Goal: Task Accomplishment & Management: Manage account settings

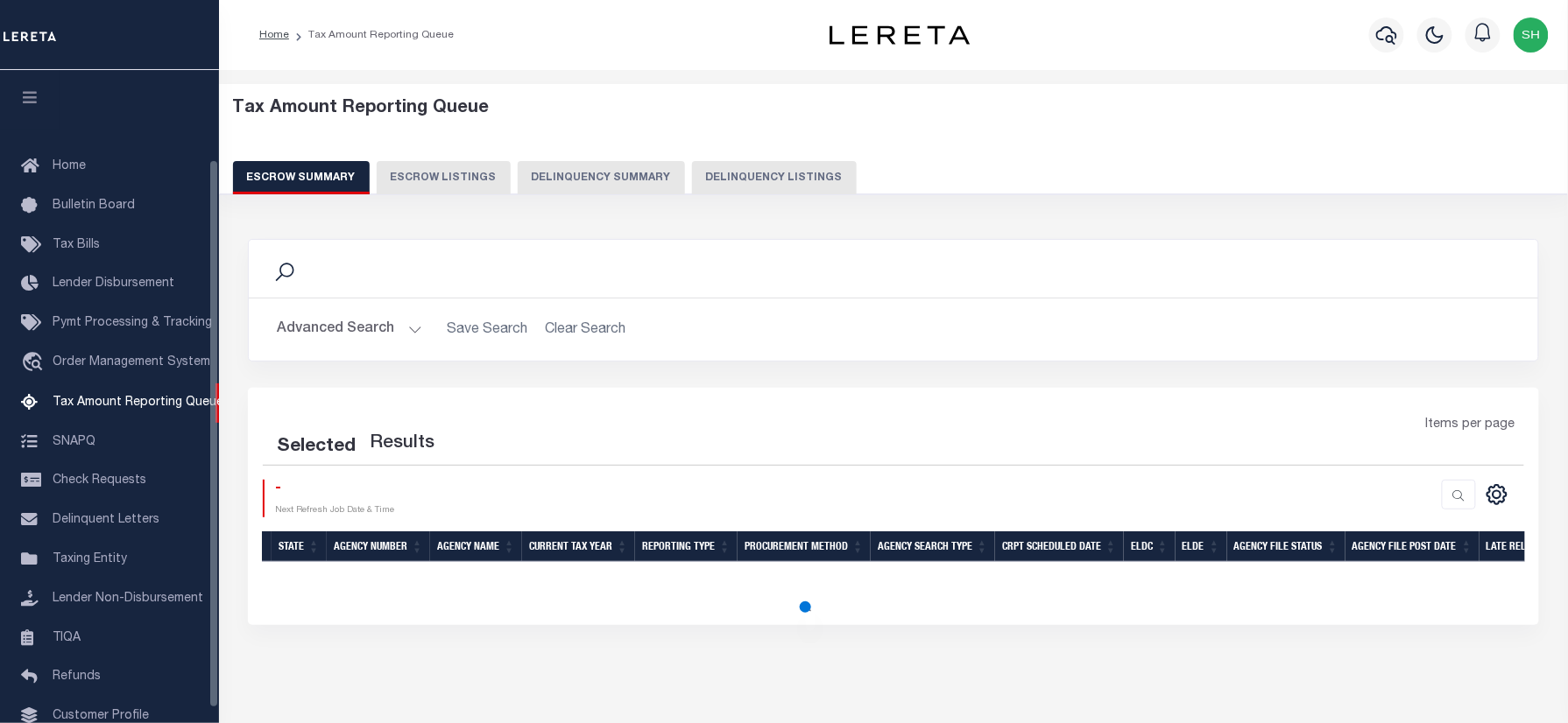
click at [796, 169] on button "Delinquency Listings" at bounding box center [774, 178] width 165 height 34
select select "100"
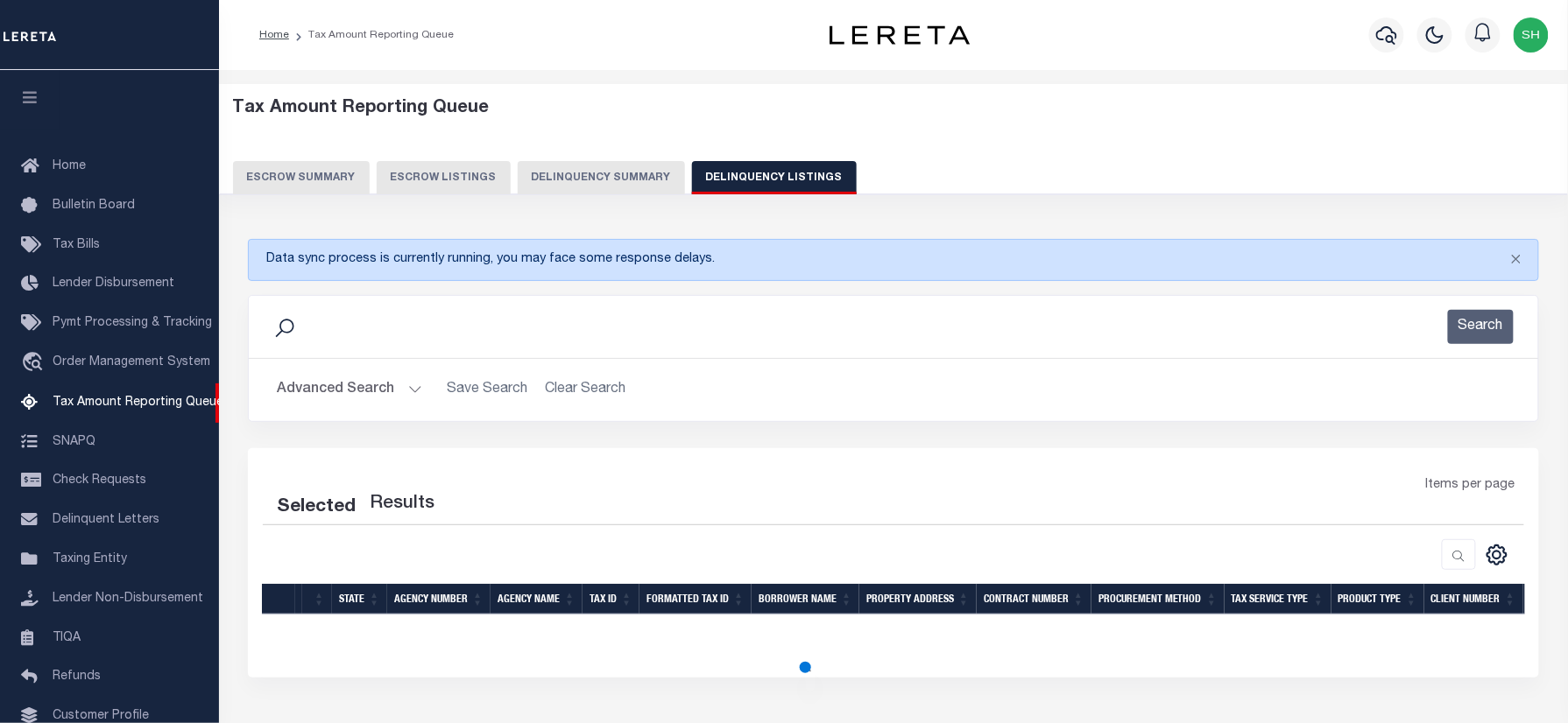
select select "100"
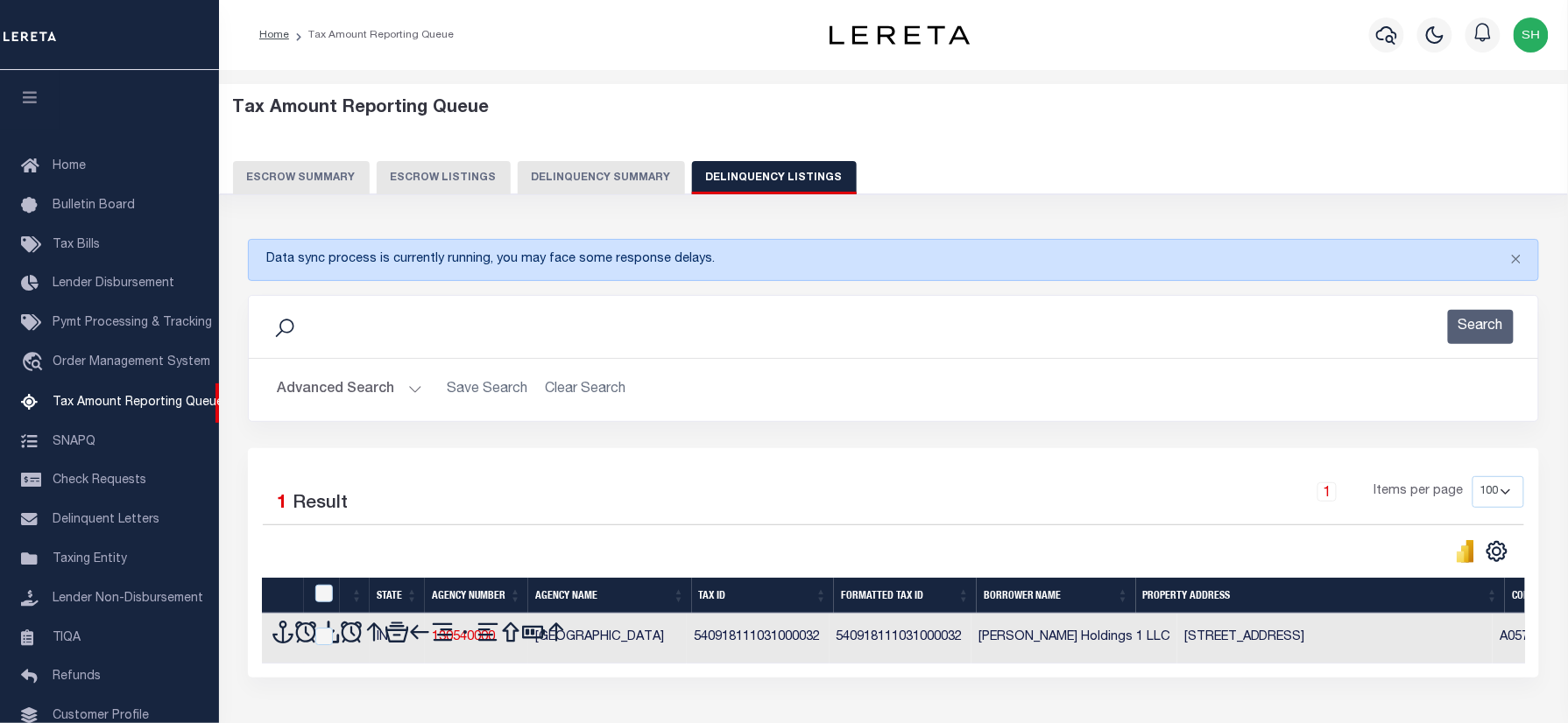
scroll to position [106, 0]
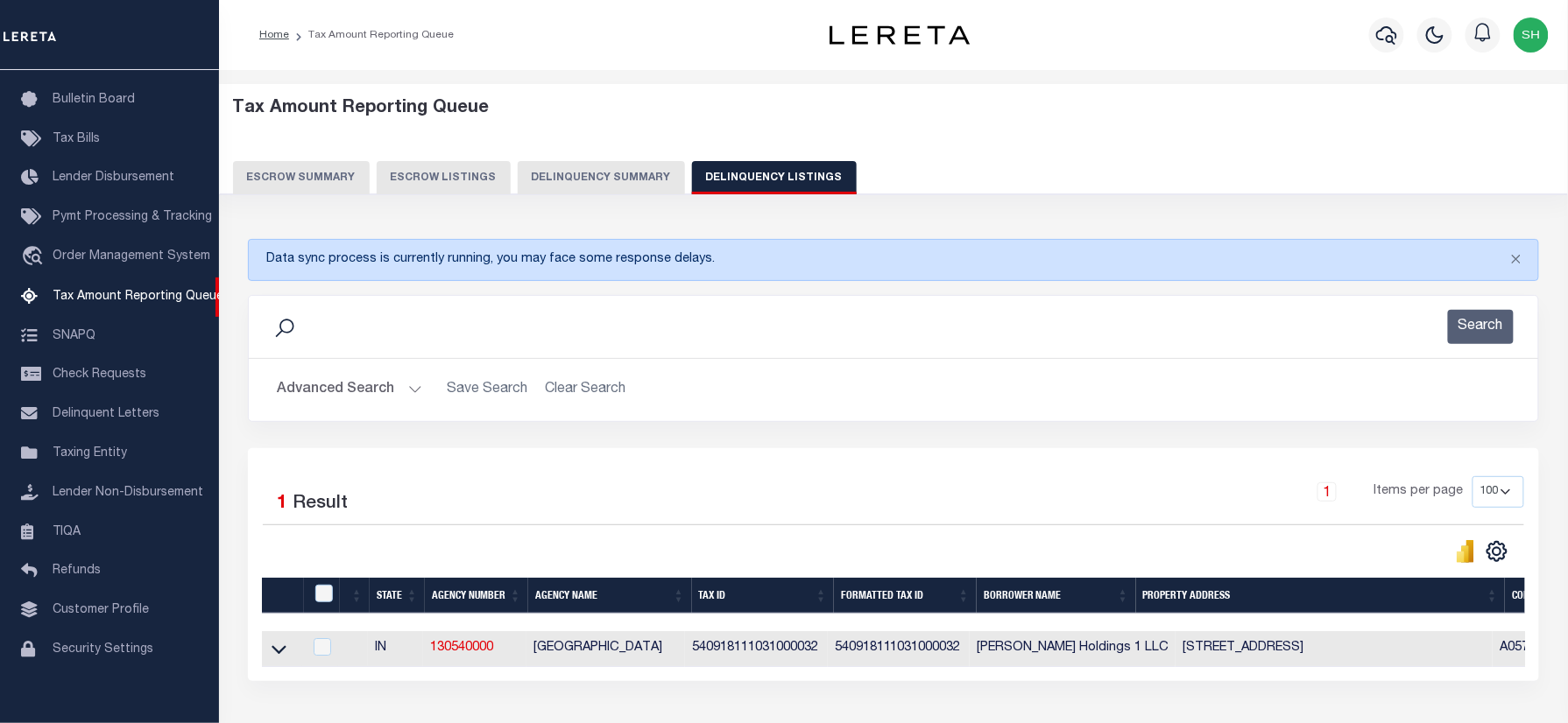
click at [348, 386] on button "Advanced Search" at bounding box center [349, 390] width 146 height 34
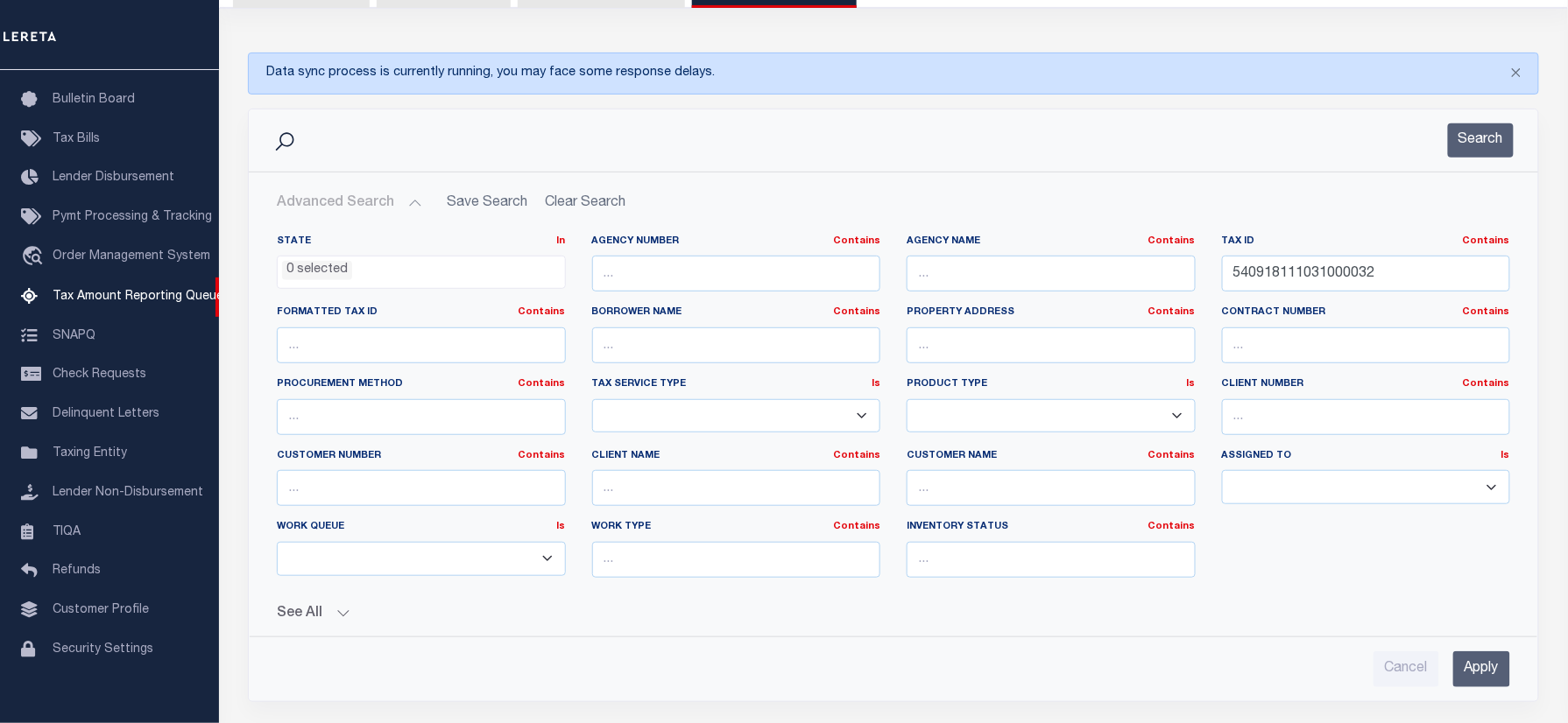
scroll to position [233, 0]
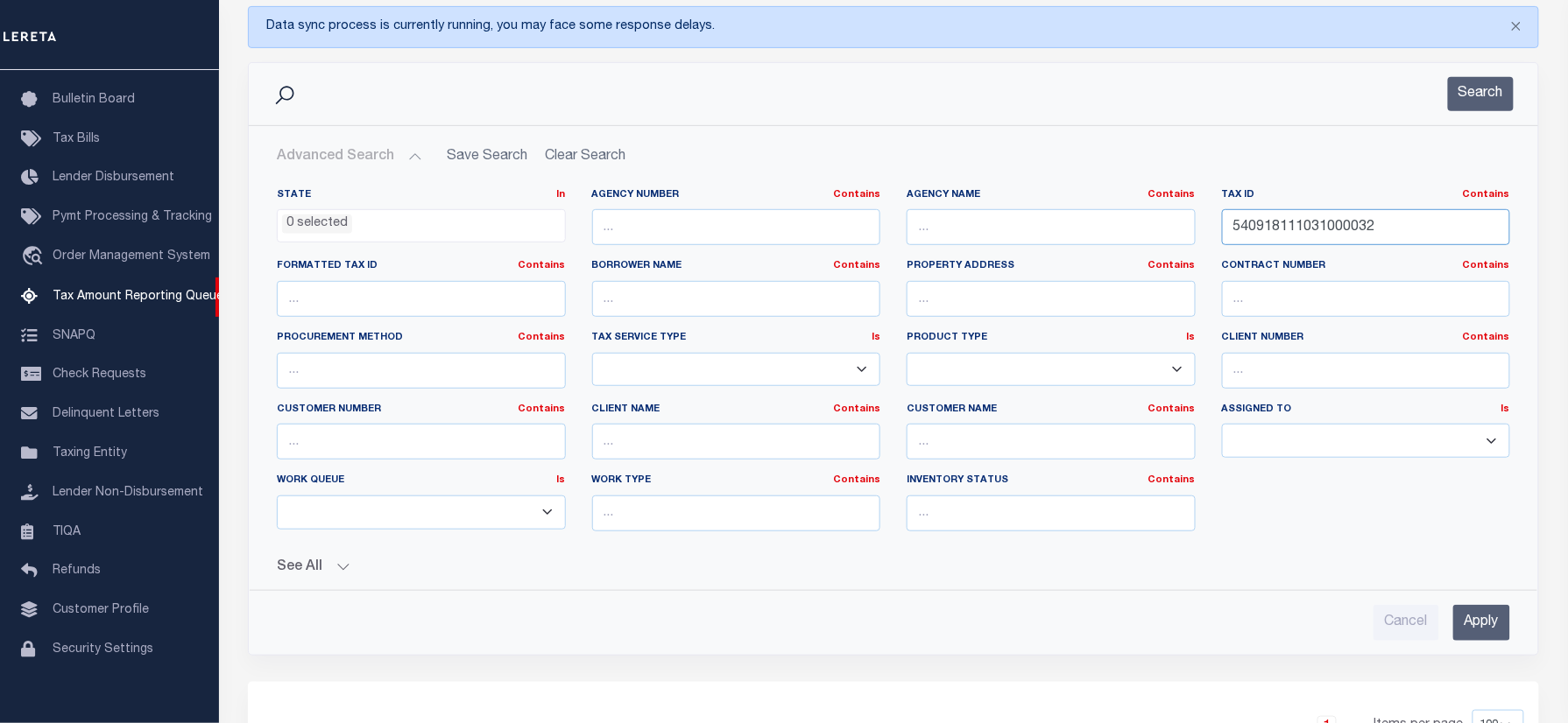
drag, startPoint x: 1405, startPoint y: 222, endPoint x: 1112, endPoint y: 256, distance: 295.0
click at [1112, 256] on div "State In In AK AL AR AZ CA CO CT DC DE FL GA GU HI IA ID IL IN KS KY LA MA MD M…" at bounding box center [893, 367] width 1259 height 357
paste input "40009601"
type input "40009601"
click at [1496, 77] on button "Search" at bounding box center [1481, 94] width 65 height 34
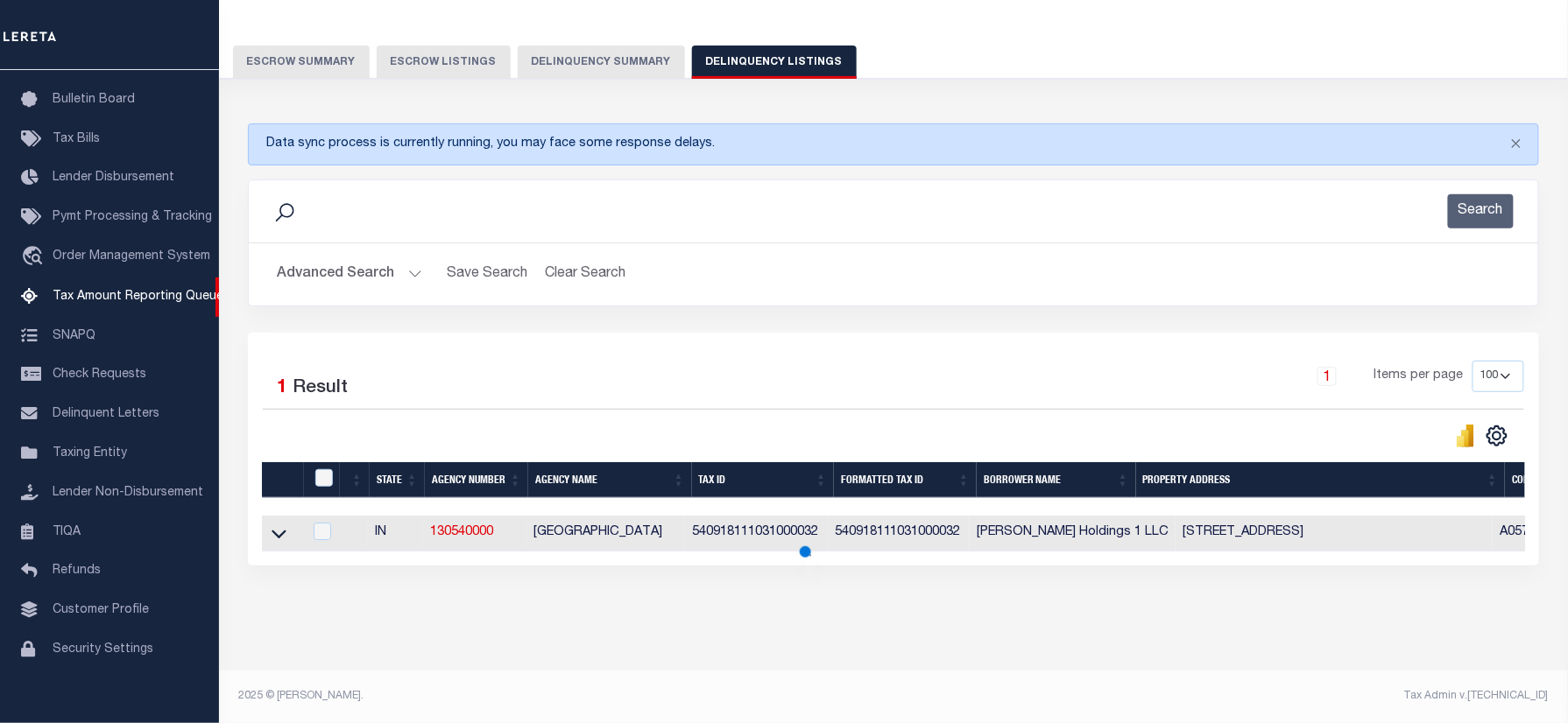
scroll to position [130, 0]
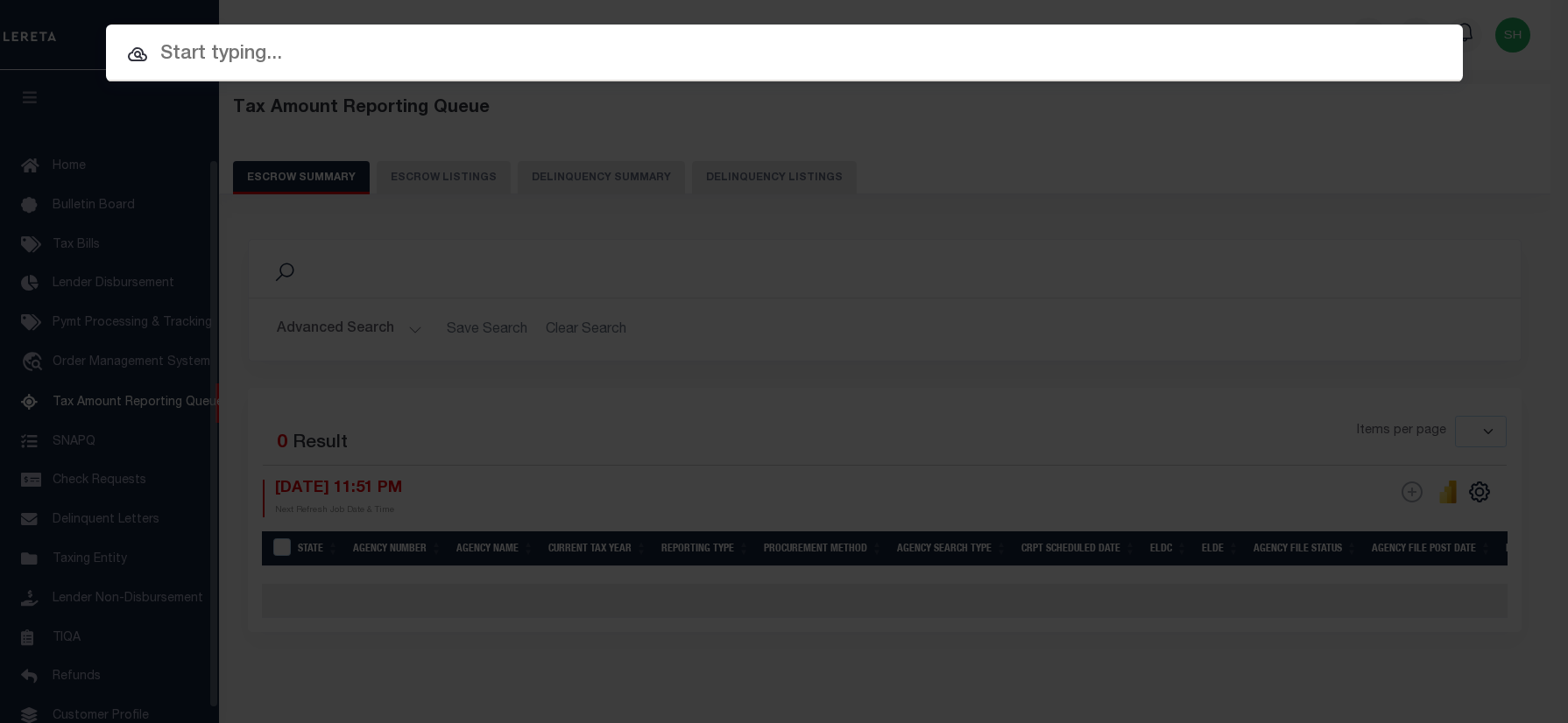
select select
click at [1239, 42] on div "Include Loans TBM Customers Borrowers Payments (Lender Non-Disb) Payments (Lend…" at bounding box center [784, 53] width 1357 height 57
paste input "40009601"
type input "40009601"
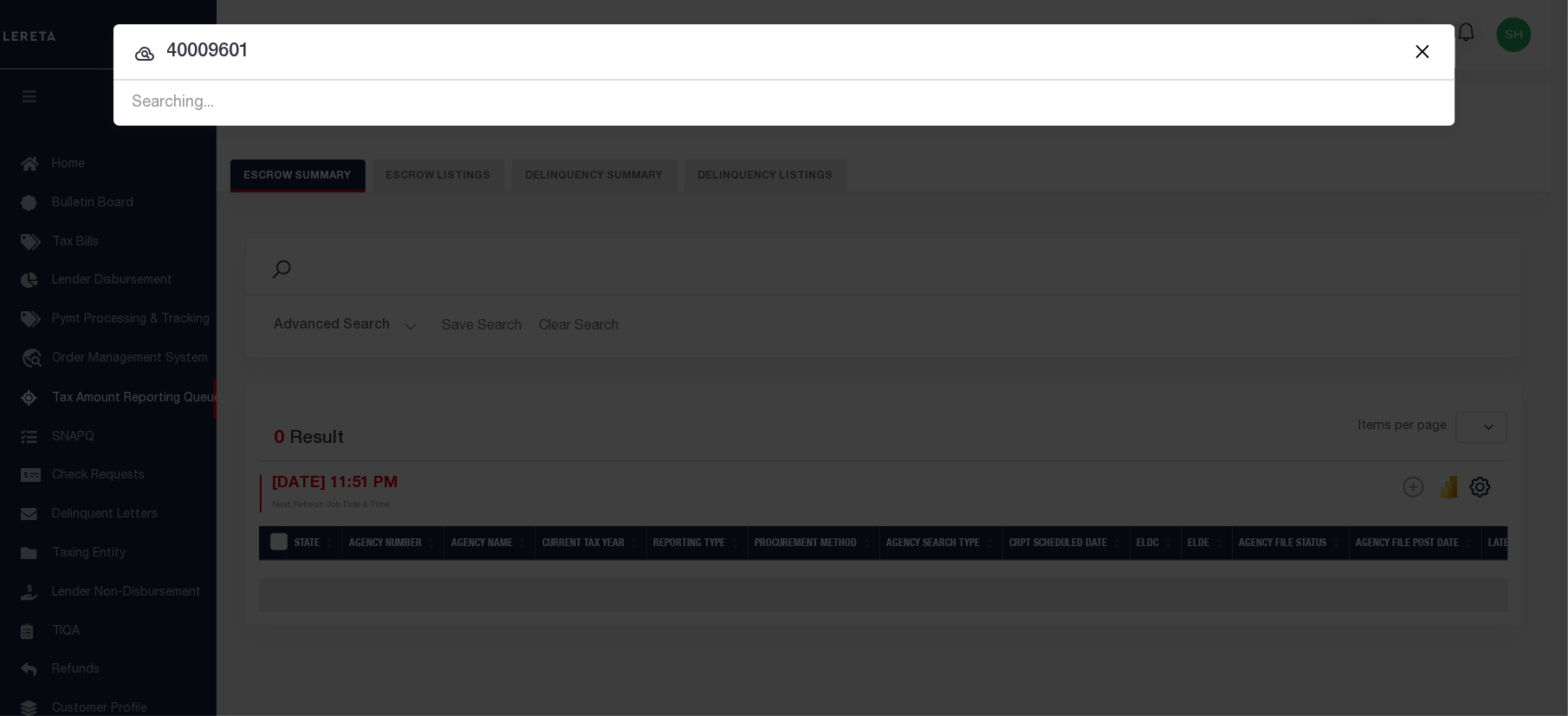
scroll to position [105, 0]
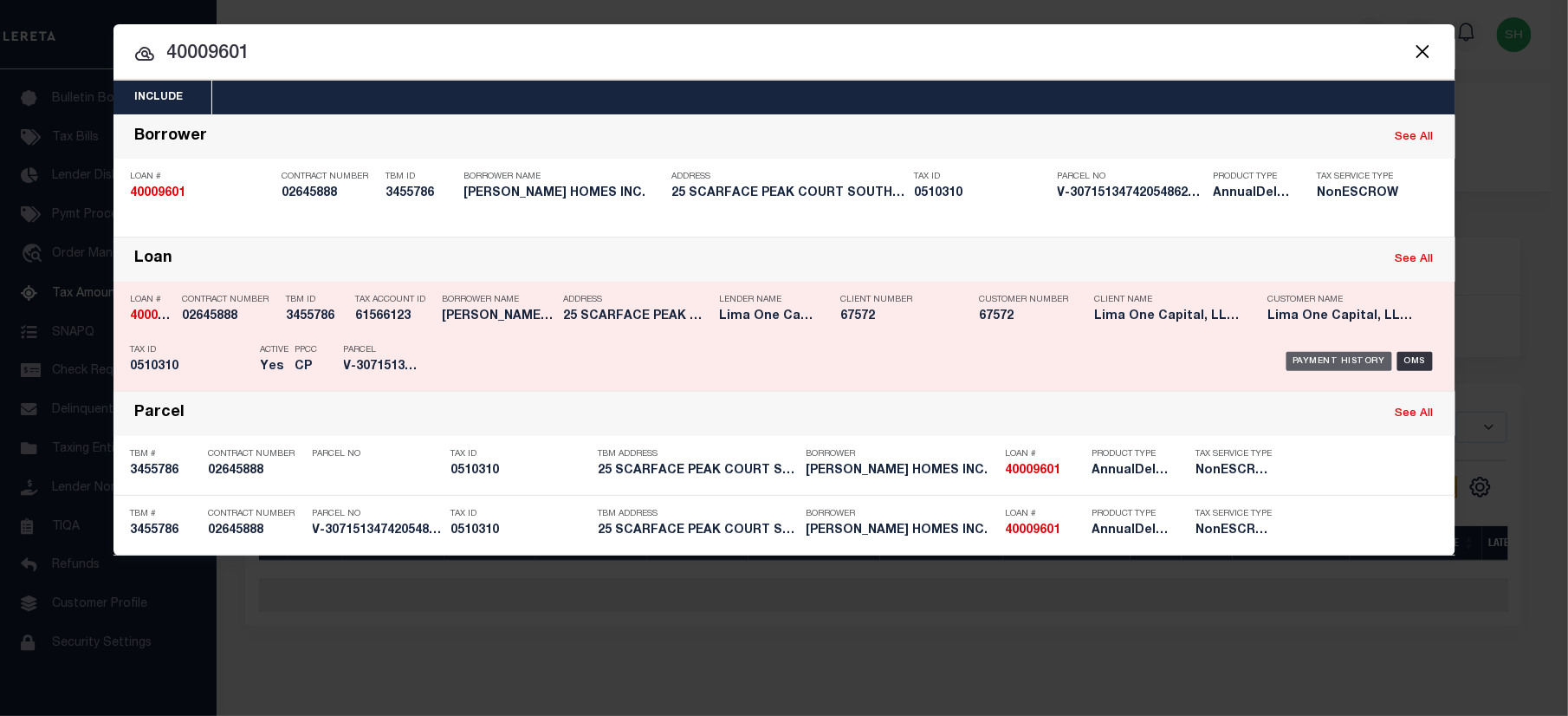
click at [1316, 360] on div "Payment History" at bounding box center [1340, 360] width 107 height 19
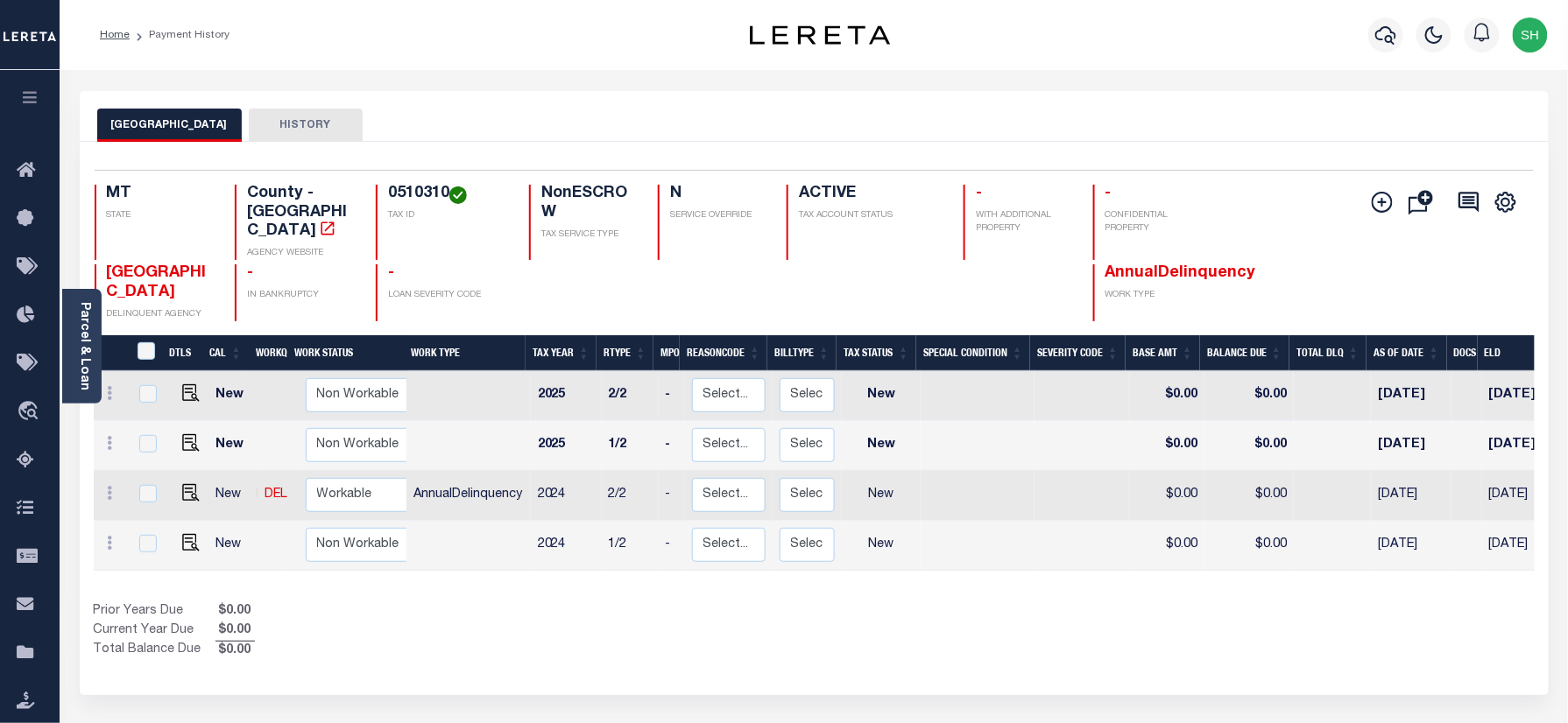
click at [422, 192] on h4 "0510310" at bounding box center [448, 193] width 120 height 19
copy h4 "0510310"
click at [183, 534] on img "" at bounding box center [192, 542] width 18 height 18
checkbox input "true"
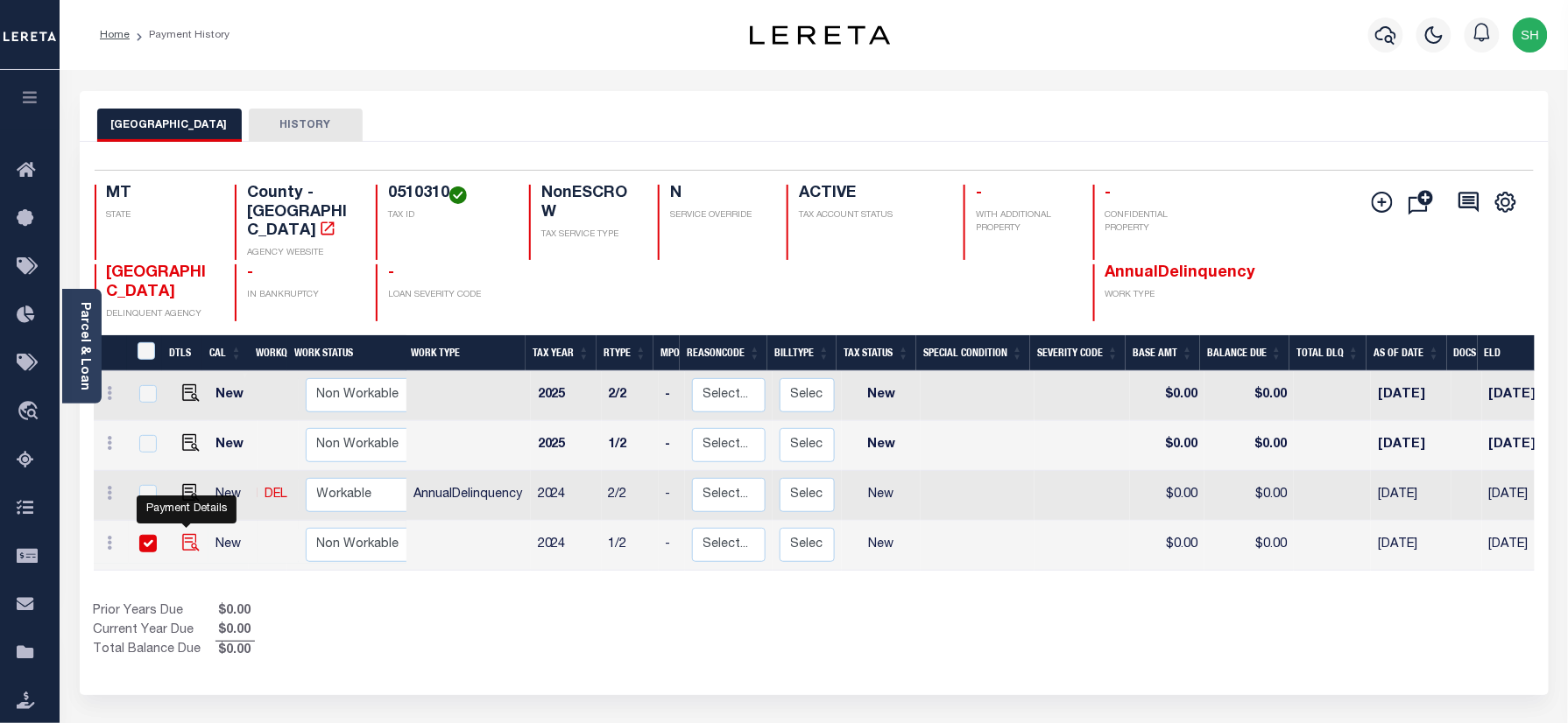
checkbox input "true"
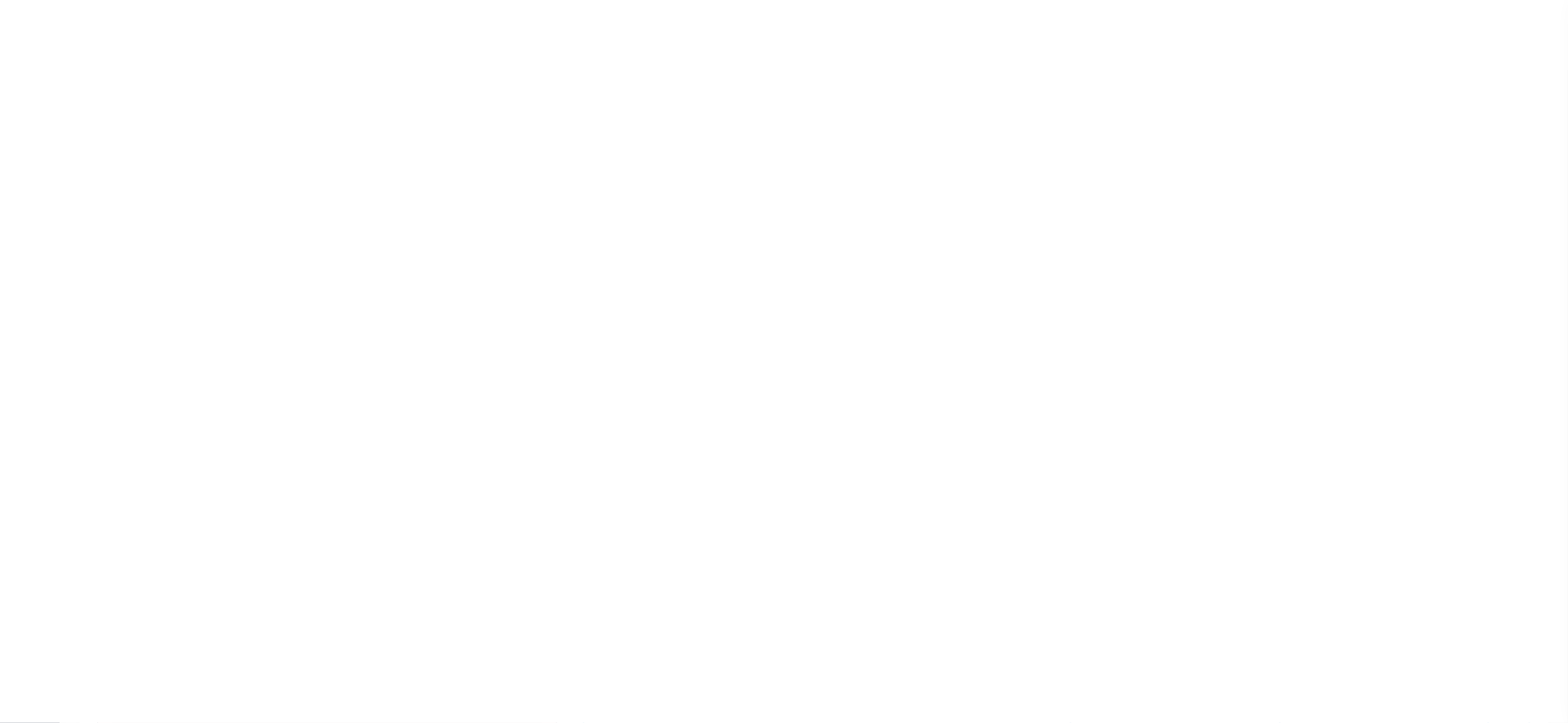
checkbox input "false"
type input "07/15/2025"
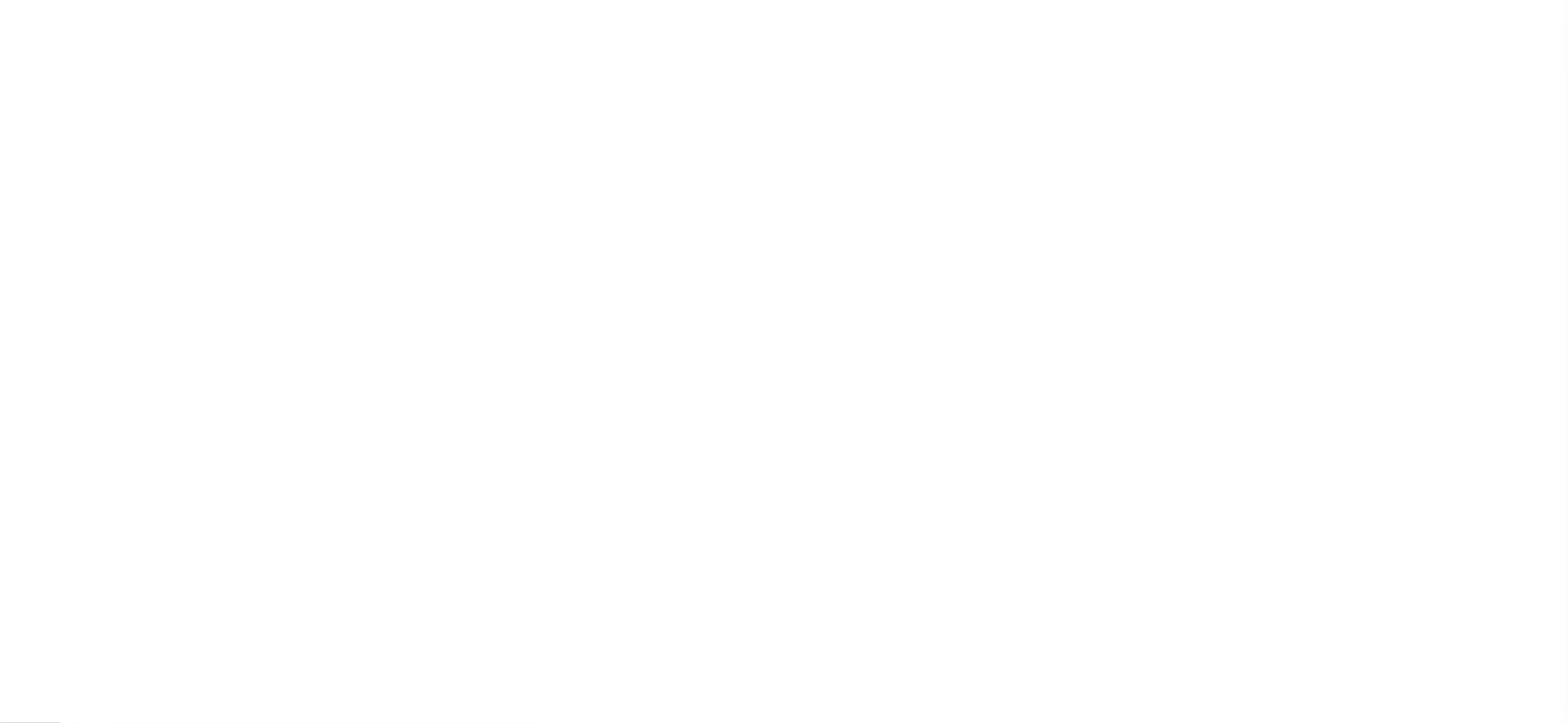
select select "NW2"
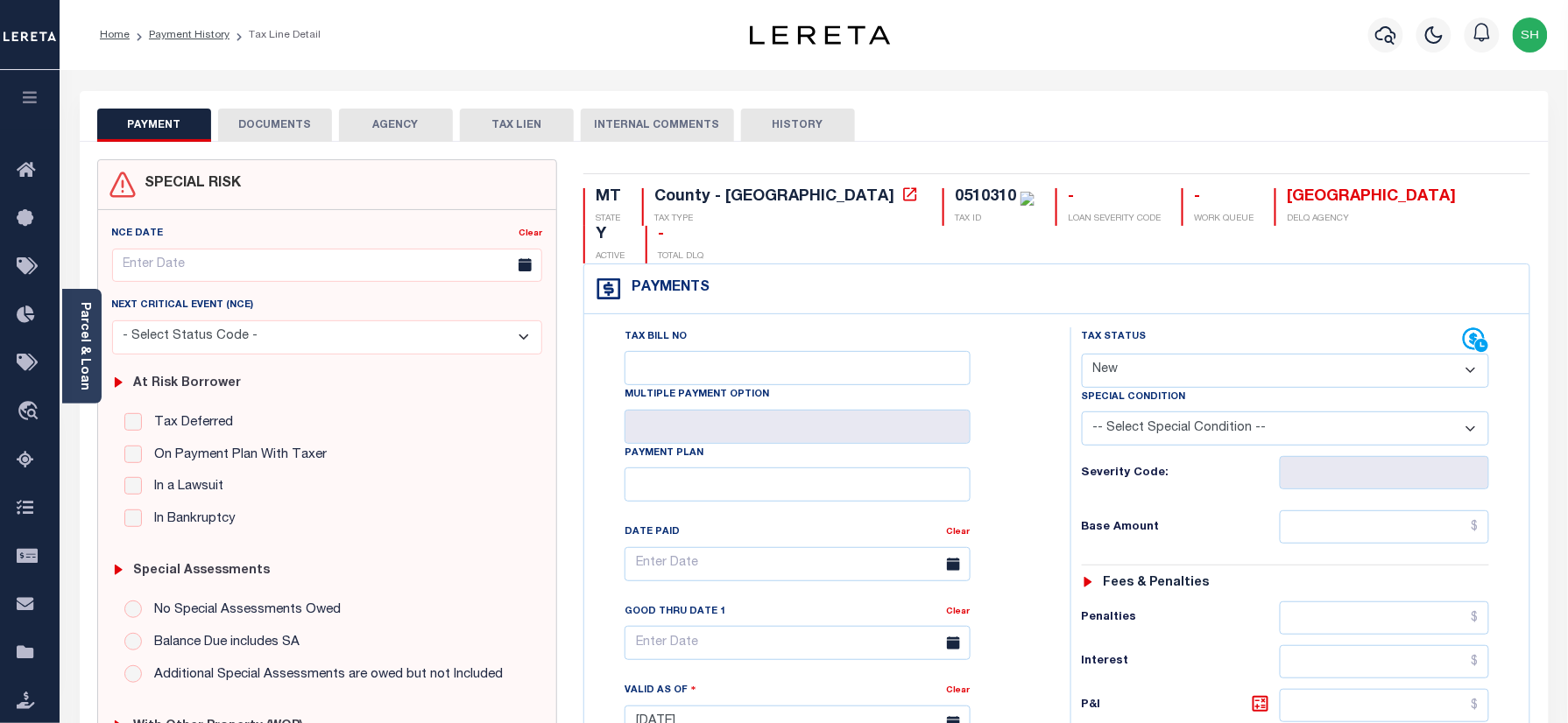
drag, startPoint x: 813, startPoint y: 179, endPoint x: 835, endPoint y: 194, distance: 26.6
click at [813, 179] on div "MT STATE County - MT TAX TYPE 0510310 TAX ID - LOAN SEVERITY CODE - WORK QUEUE …" at bounding box center [1057, 721] width 974 height 1124
click at [955, 194] on div "0510310" at bounding box center [985, 197] width 62 height 16
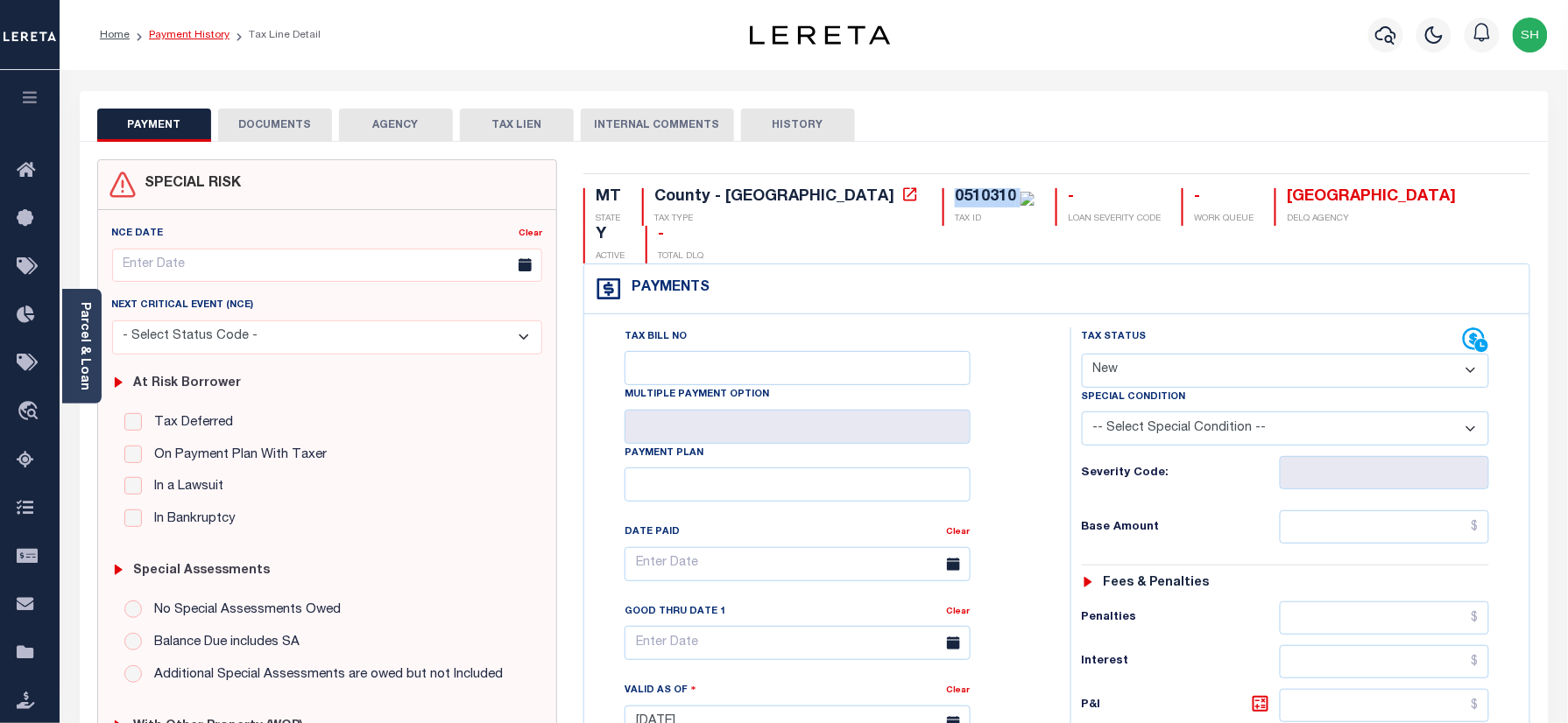
click at [191, 30] on link "Payment History" at bounding box center [189, 35] width 80 height 11
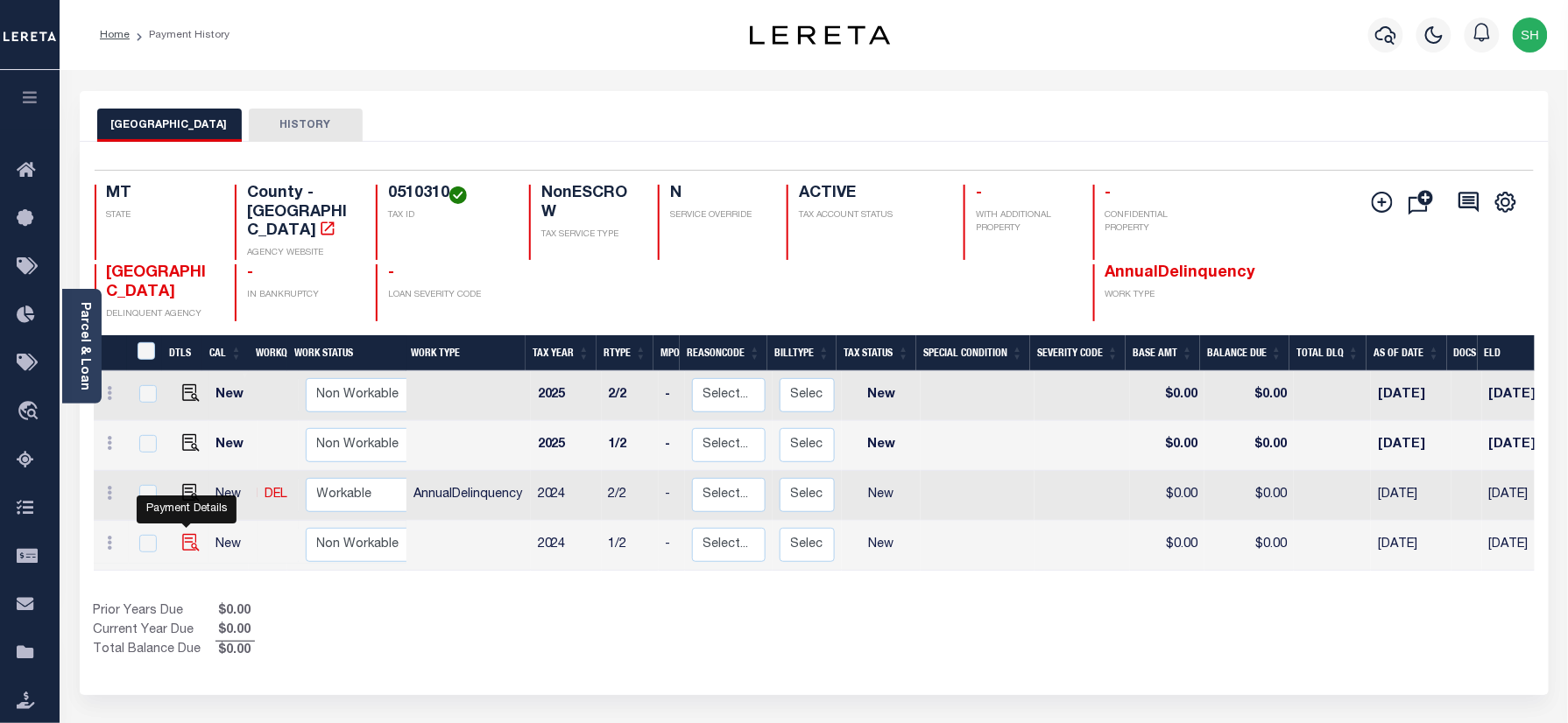
click at [184, 534] on img "" at bounding box center [192, 542] width 18 height 18
checkbox input "true"
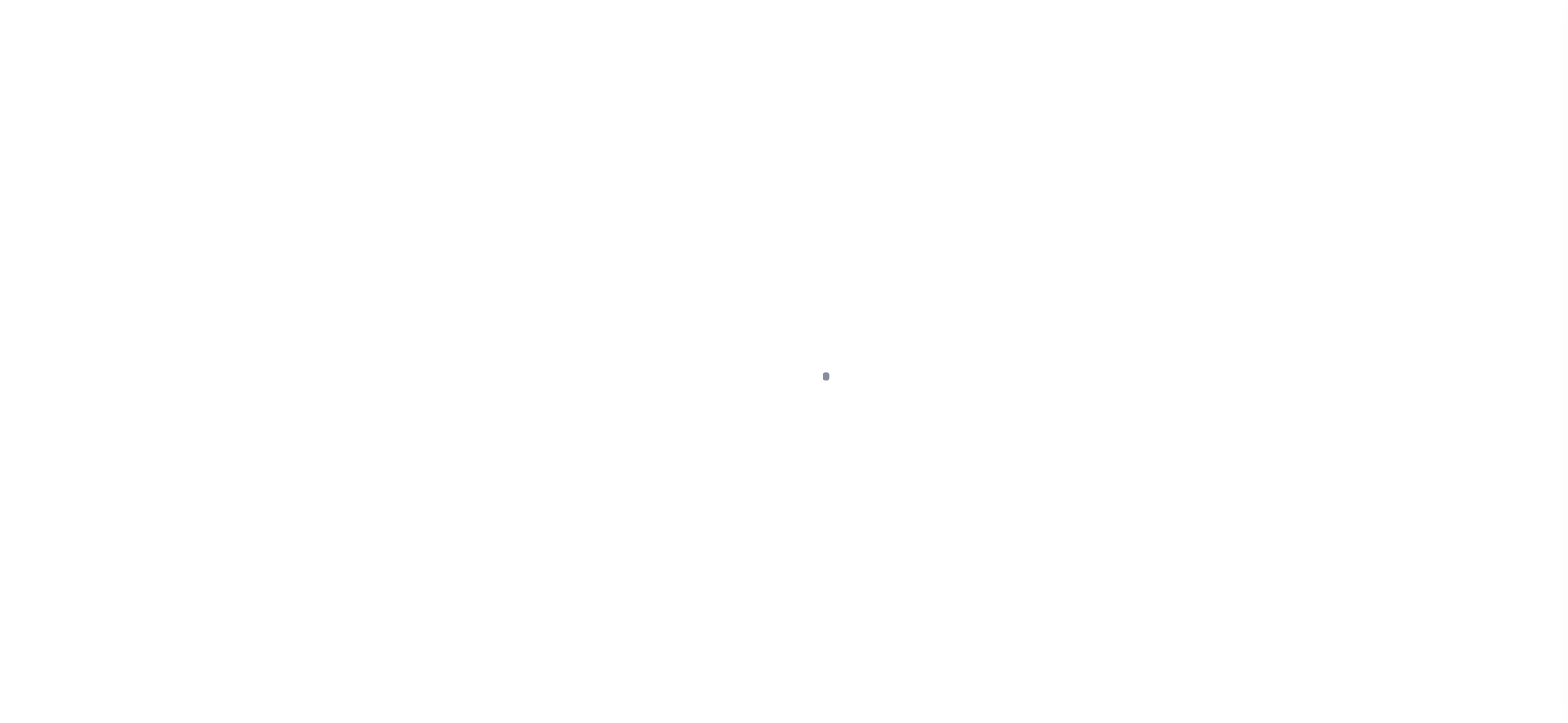
checkbox input "false"
type input "[DATE]"
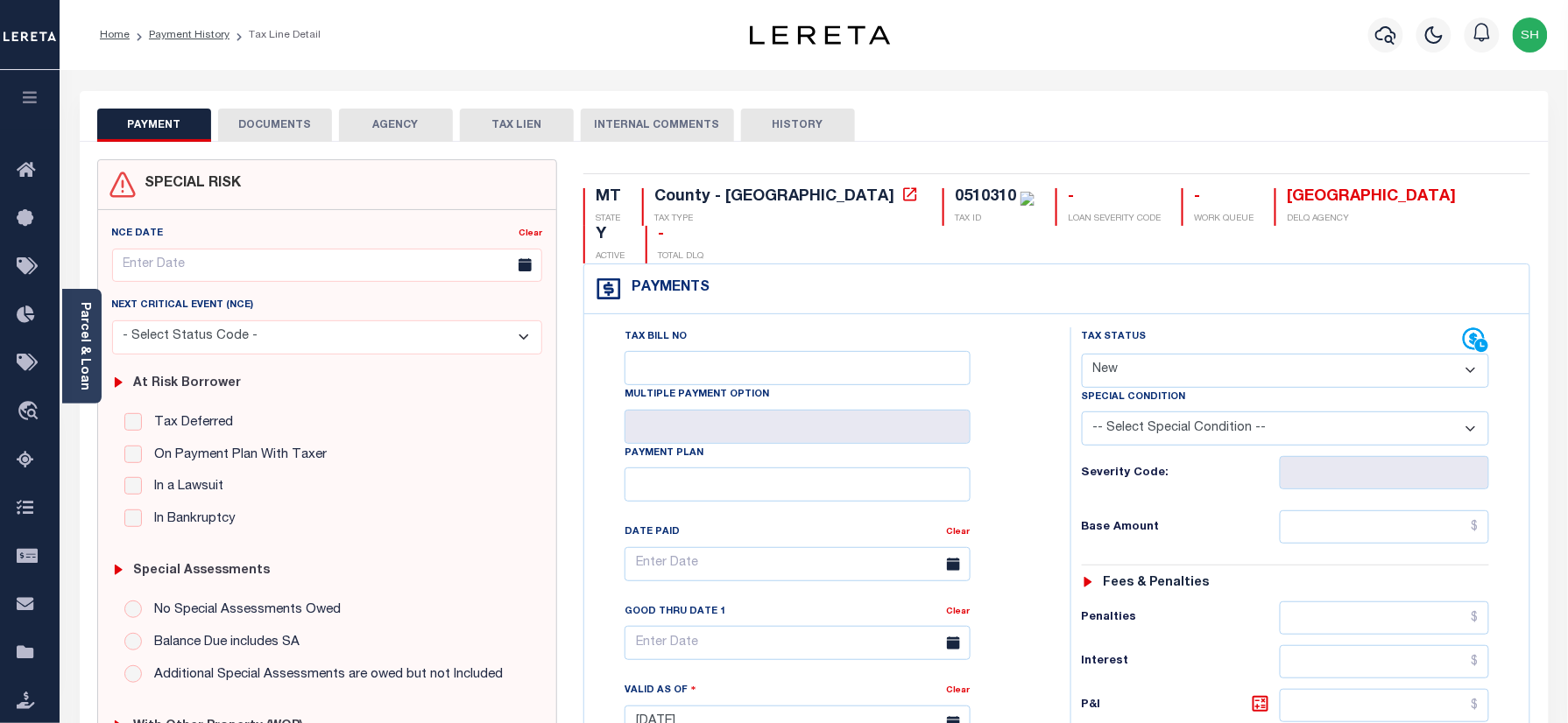
click at [831, 186] on div "MT STATE County - MT TAX TYPE 0510310 TAX ID - LOAN SEVERITY CODE - WORK QUEUE …" at bounding box center [1057, 721] width 974 height 1124
copy div "0510310"
click at [78, 351] on link "Parcel & Loan" at bounding box center [84, 345] width 12 height 88
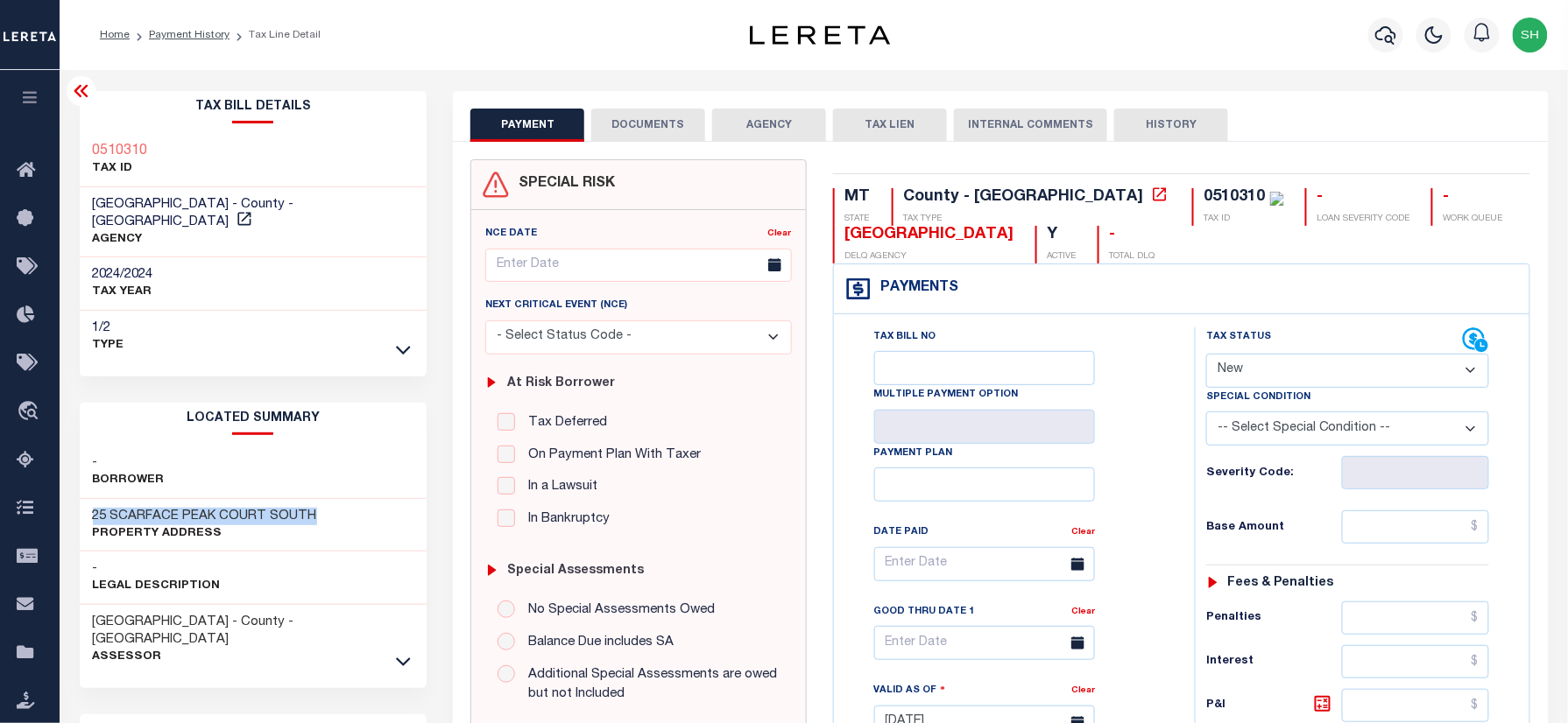
drag, startPoint x: 84, startPoint y: 494, endPoint x: 331, endPoint y: 498, distance: 247.0
click at [331, 499] on div "25 SCARFACE PEAK COURT SOUTH Property Address" at bounding box center [253, 526] width 347 height 54
copy h3 "25 SCARFACE PEAK COURT SOUTH"
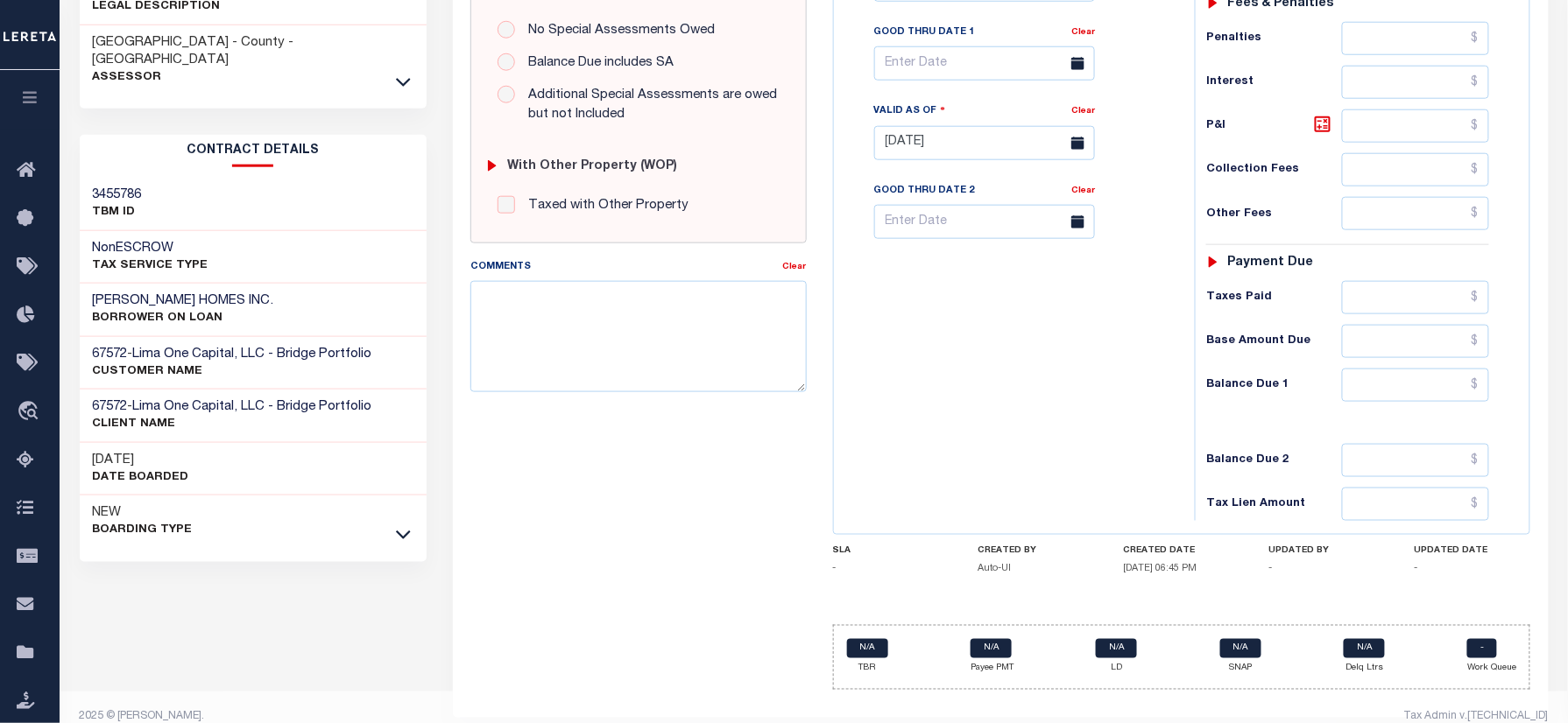
scroll to position [583, 0]
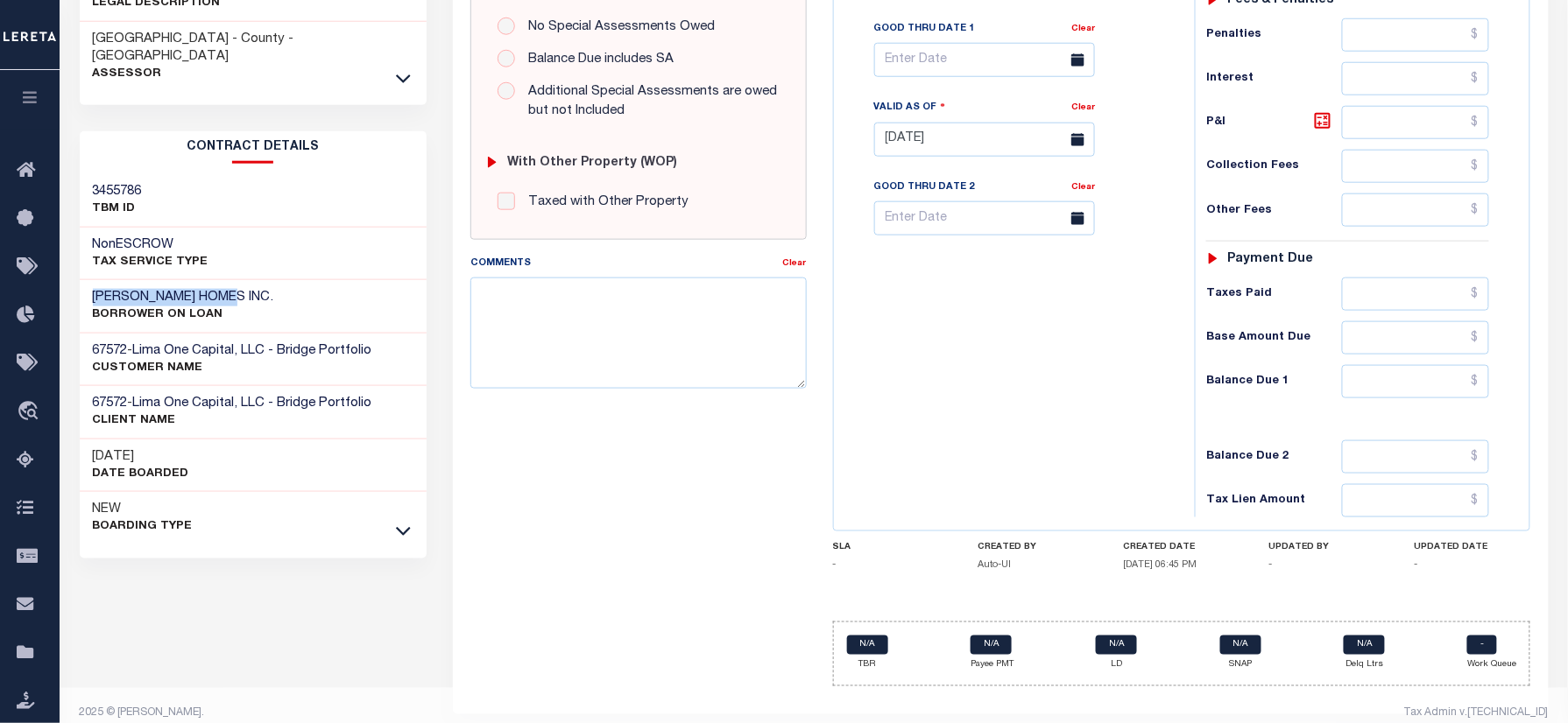
drag, startPoint x: 91, startPoint y: 263, endPoint x: 231, endPoint y: 260, distance: 140.0
click at [231, 280] on div "TANNINEN HOMES INC. BORROWER ON LOAN" at bounding box center [253, 306] width 347 height 54
copy h3 "TANNINEN HOMES INC"
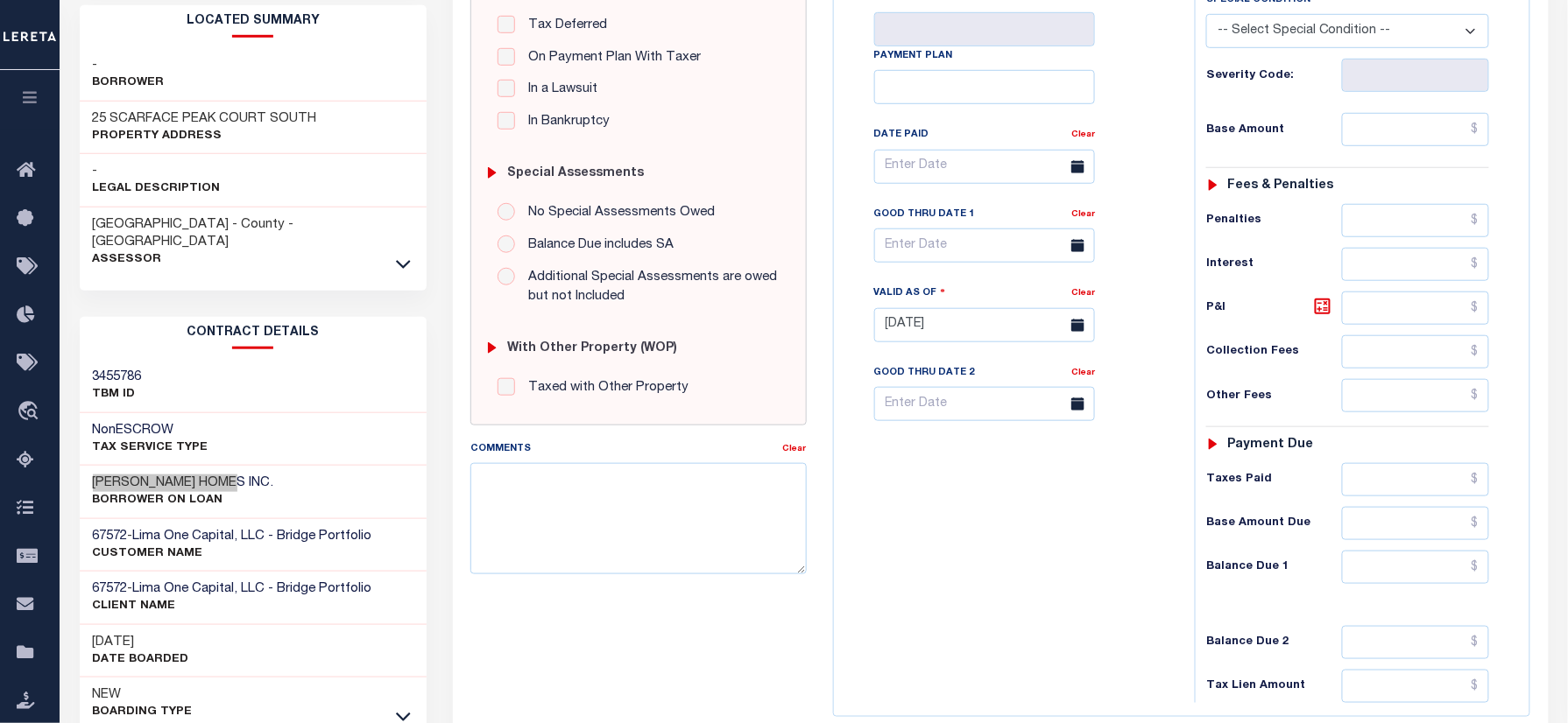
scroll to position [116, 0]
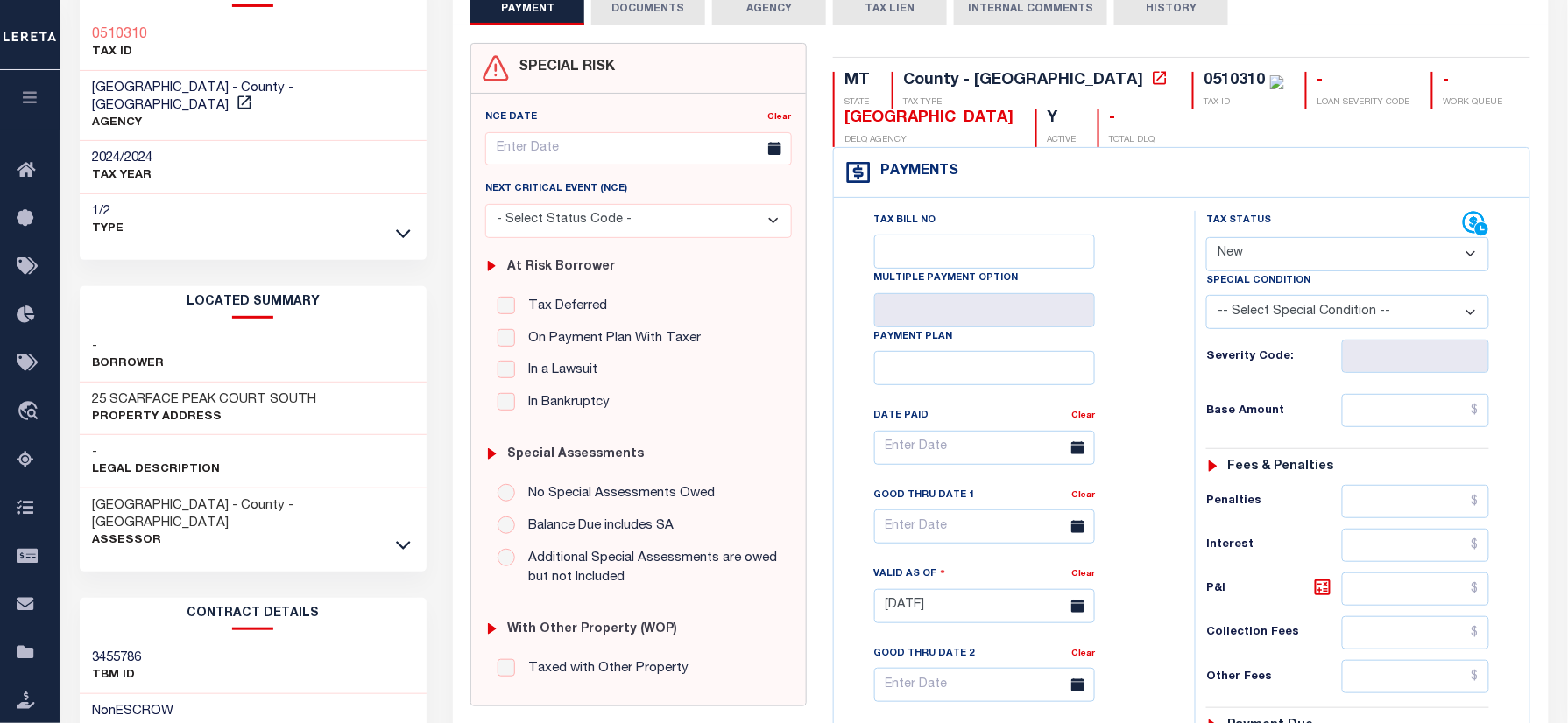
click at [1205, 73] on div "0510310" at bounding box center [1236, 80] width 62 height 16
copy div "0510310"
click at [1308, 253] on select "- Select Status Code - Open Due/Unpaid Paid Incomplete No Tax Due Internal Refu…" at bounding box center [1347, 254] width 283 height 34
select select "NTX"
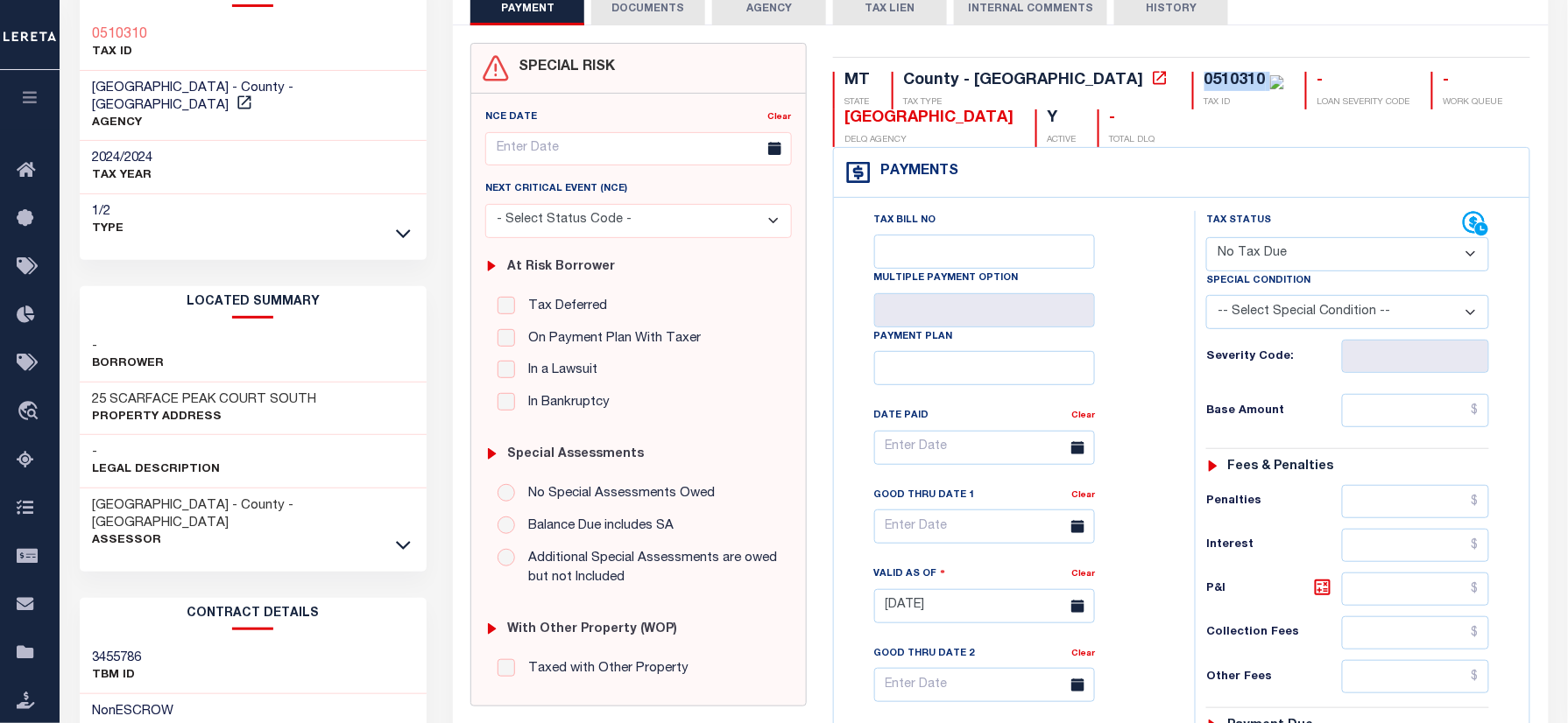
click at [1206, 239] on select "- Select Status Code - Open Due/Unpaid Paid Incomplete No Tax Due Internal Refu…" at bounding box center [1347, 254] width 283 height 34
type input "[DATE]"
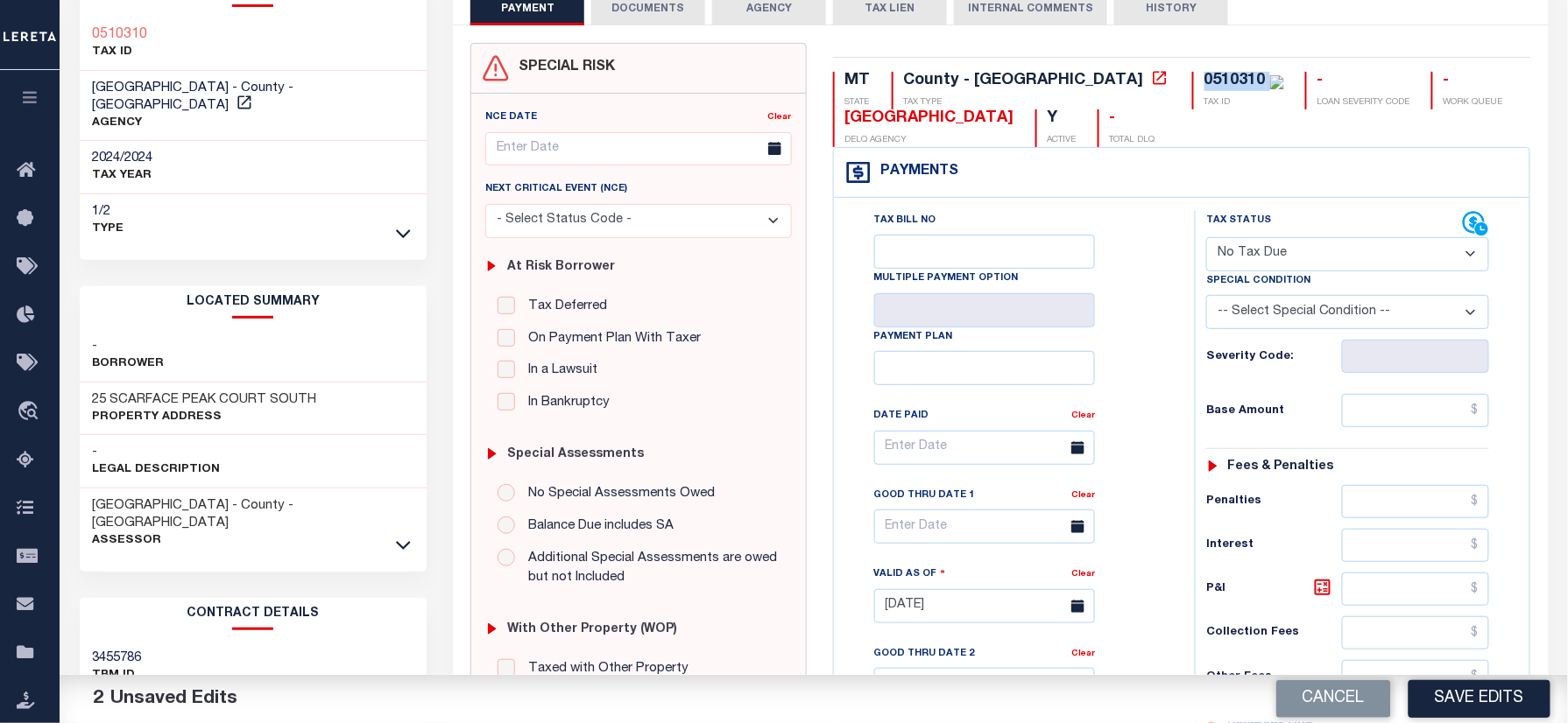
click at [1280, 319] on select "-- Select Special Condition -- 3RD PARTY TAX LIEN AGENCY TAX LIEN (A.K.A Inside…" at bounding box center [1347, 311] width 283 height 34
select select "7"
click at [1206, 299] on select "-- Select Special Condition -- 3RD PARTY TAX LIEN AGENCY TAX LIEN (A.K.A Inside…" at bounding box center [1347, 311] width 283 height 34
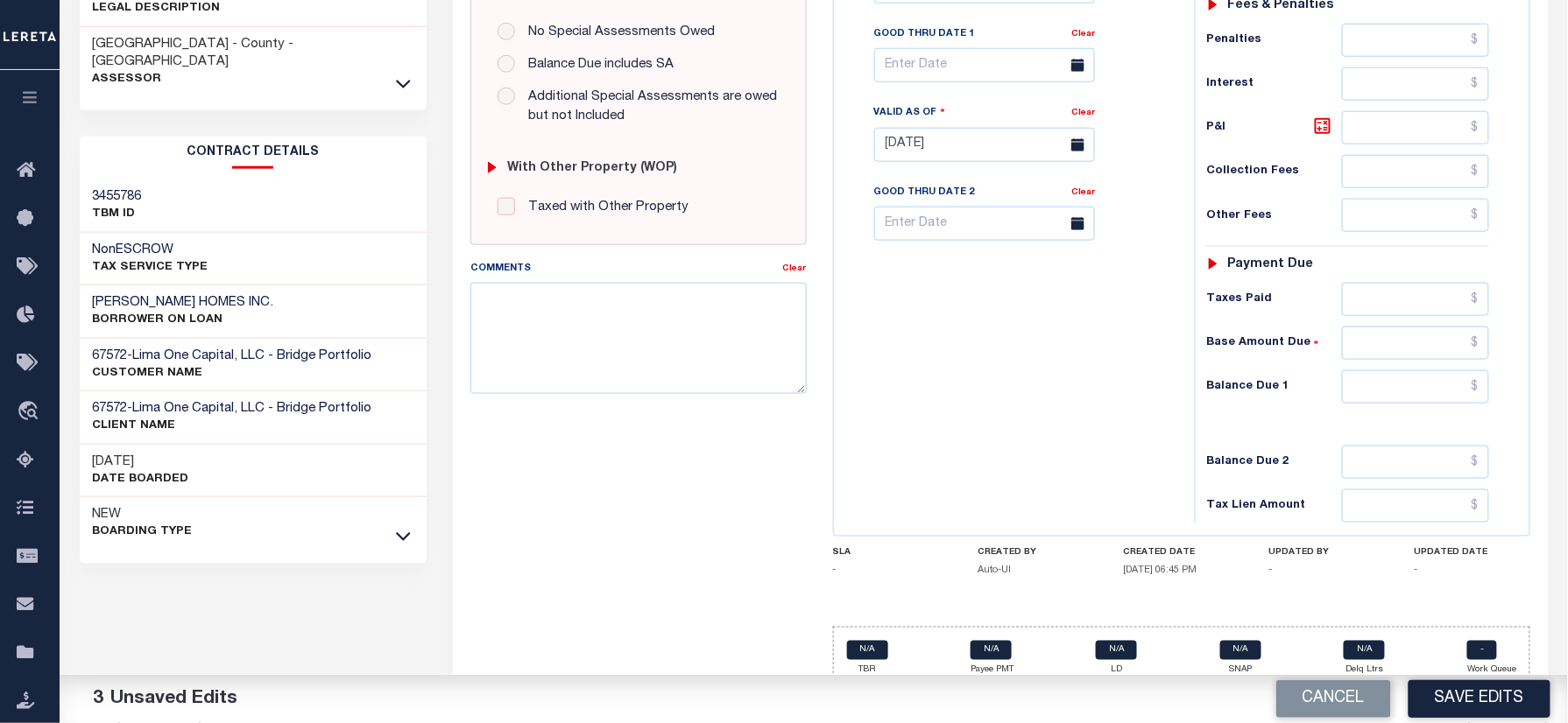
scroll to position [614, 0]
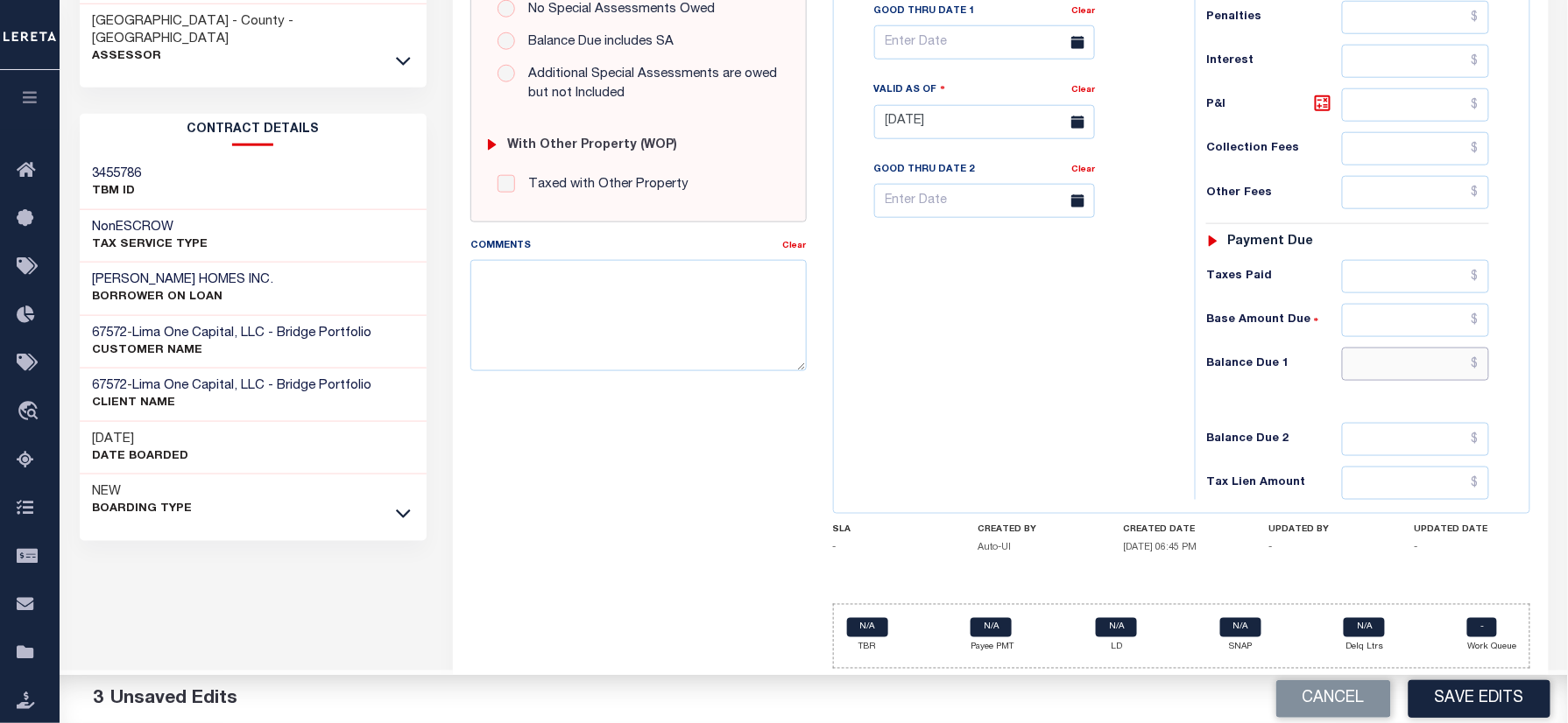
click at [1441, 369] on input "text" at bounding box center [1415, 364] width 147 height 34
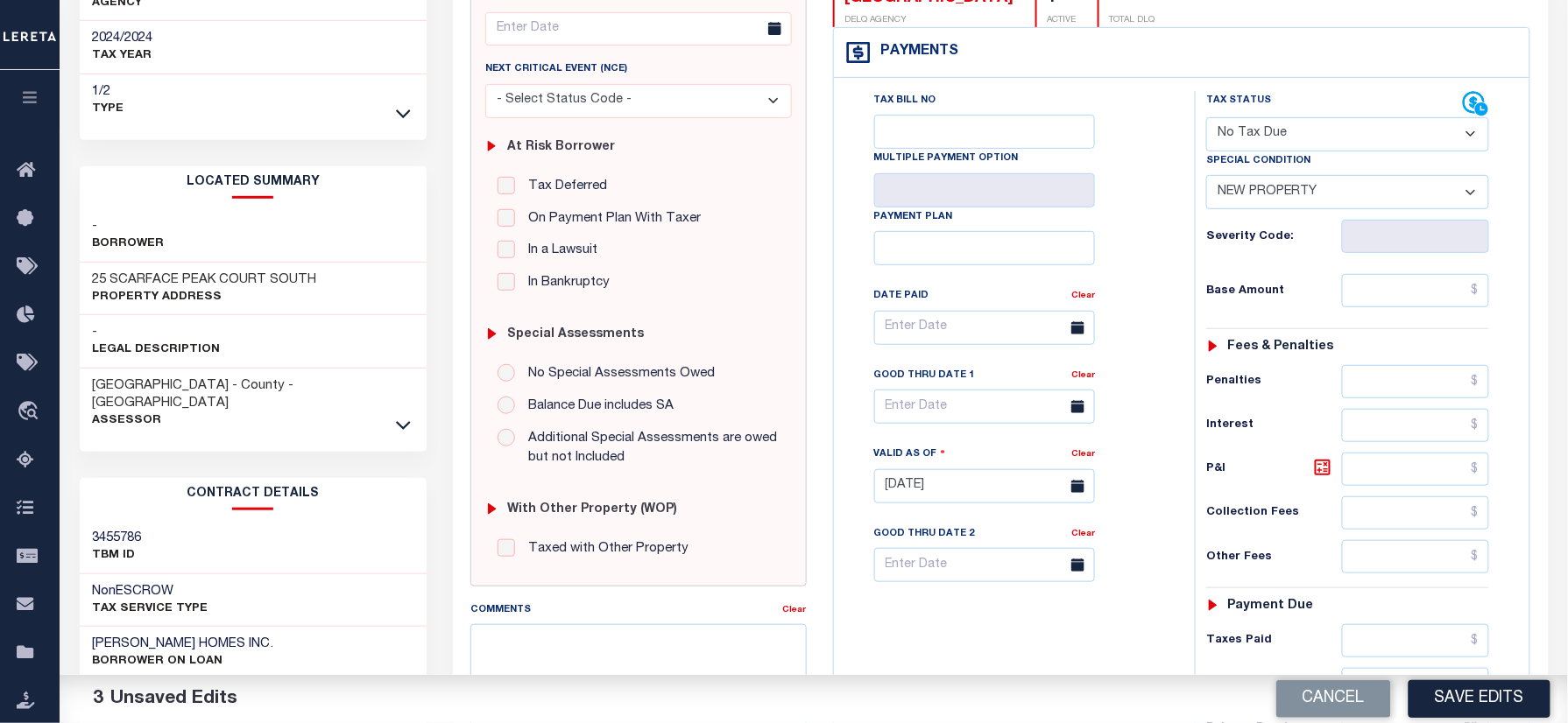
scroll to position [0, 0]
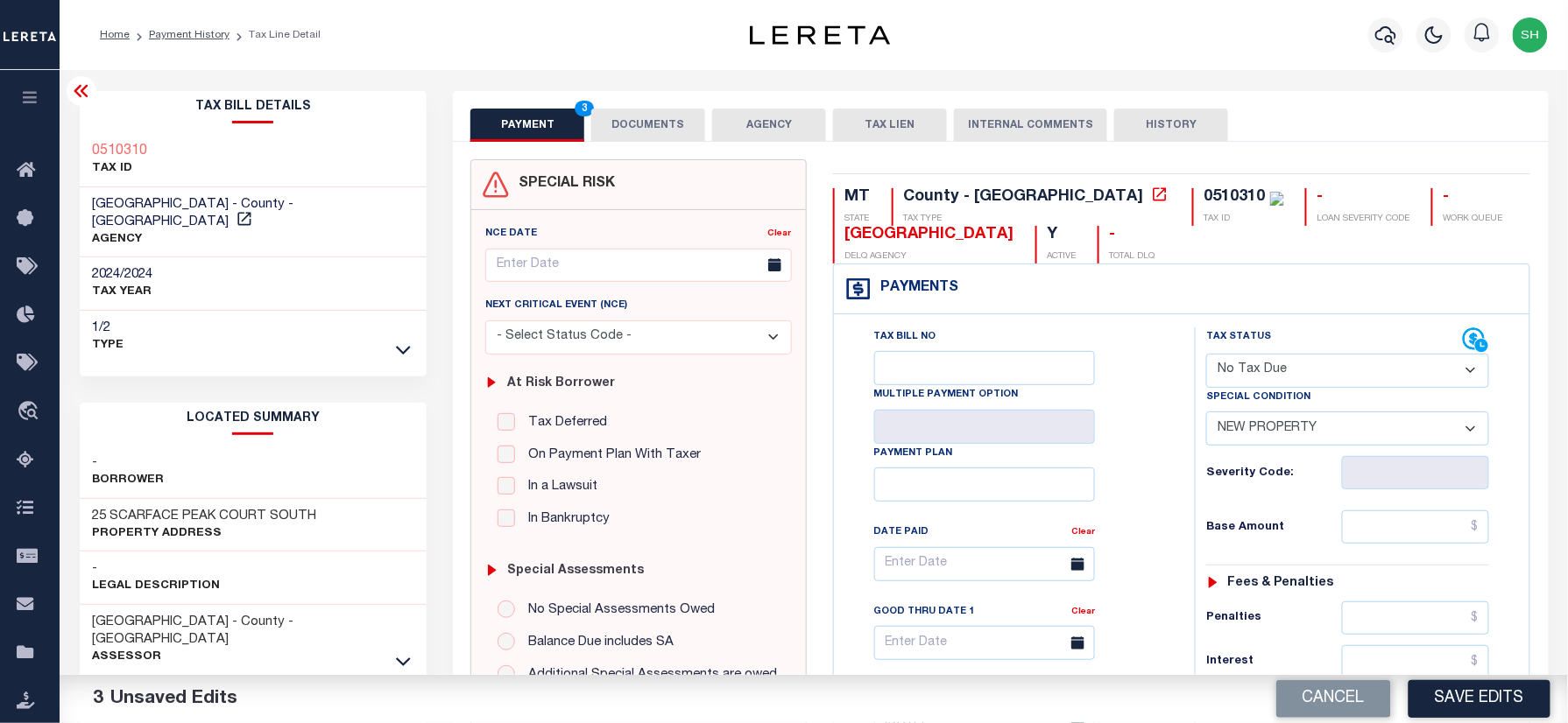
type input "$0.00"
click at [74, 138] on div "Tax Bill Details 0510310 TAX ID AGENCY" at bounding box center [253, 707] width 374 height 1233
copy h3 "0510310"
drag, startPoint x: 641, startPoint y: 123, endPoint x: 634, endPoint y: 197, distance: 74.3
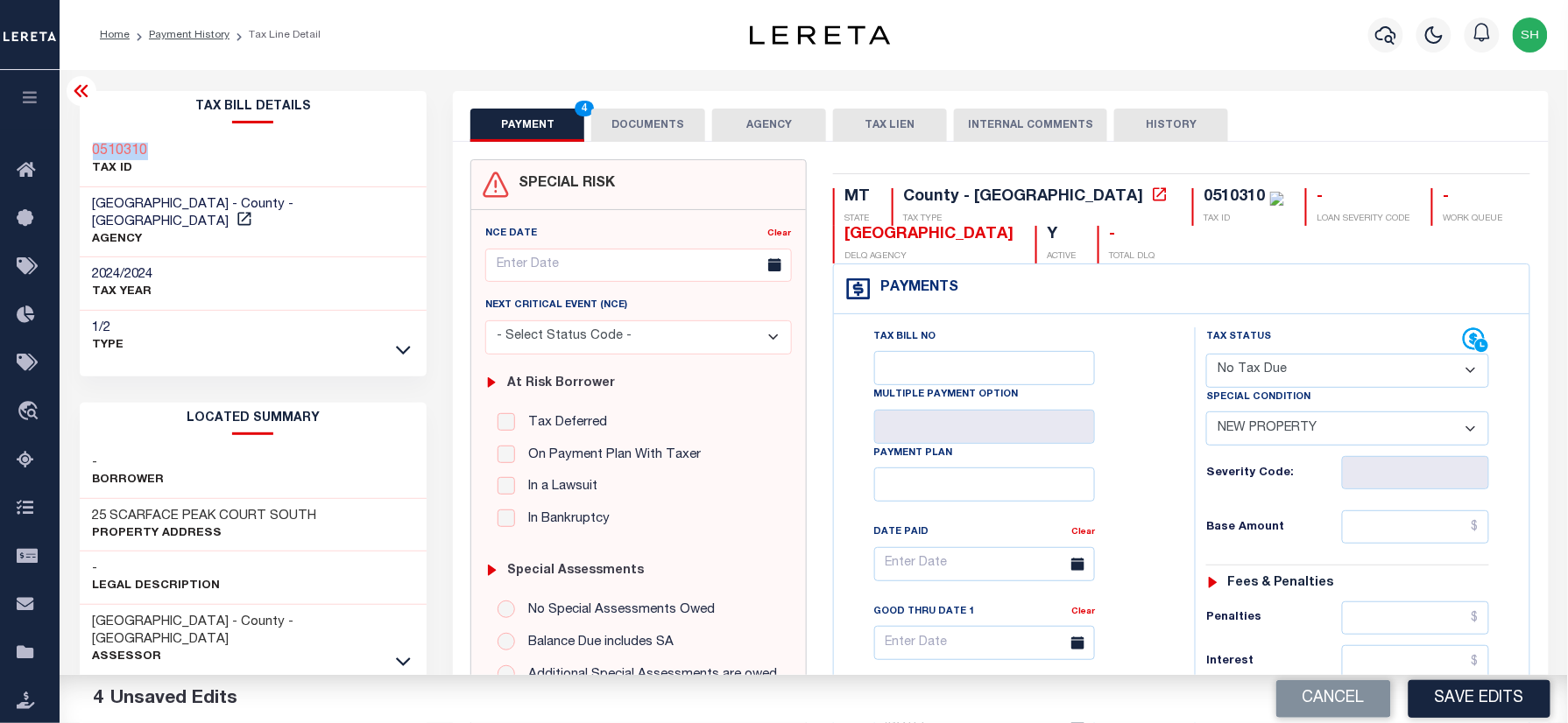
click at [641, 123] on button "DOCUMENTS" at bounding box center [648, 125] width 114 height 34
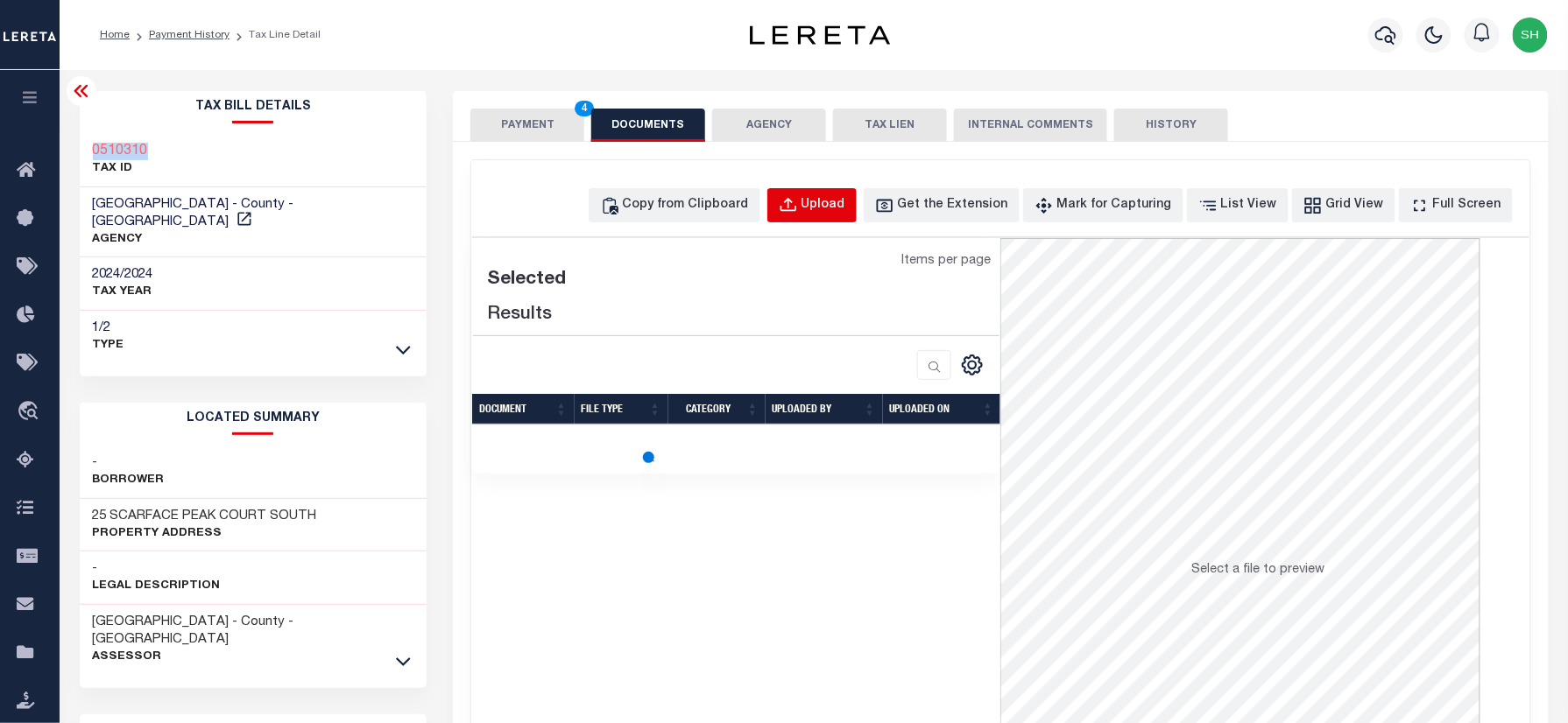
click at [832, 206] on button "Upload" at bounding box center [812, 205] width 89 height 34
select select "POP"
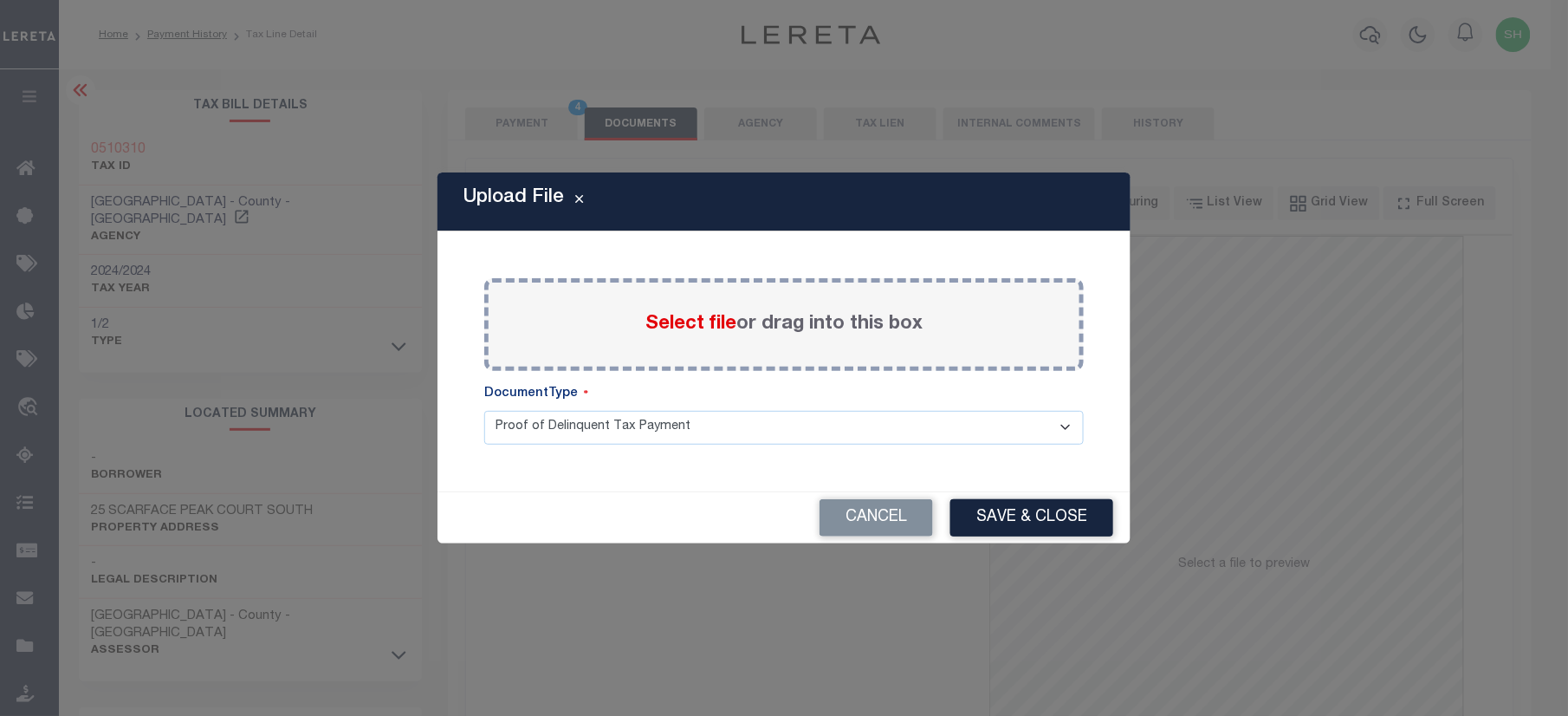
click at [691, 323] on span "Select file" at bounding box center [691, 323] width 91 height 19
click at [0, 0] on input "Select file or drag into this box" at bounding box center [0, 0] width 0 height 0
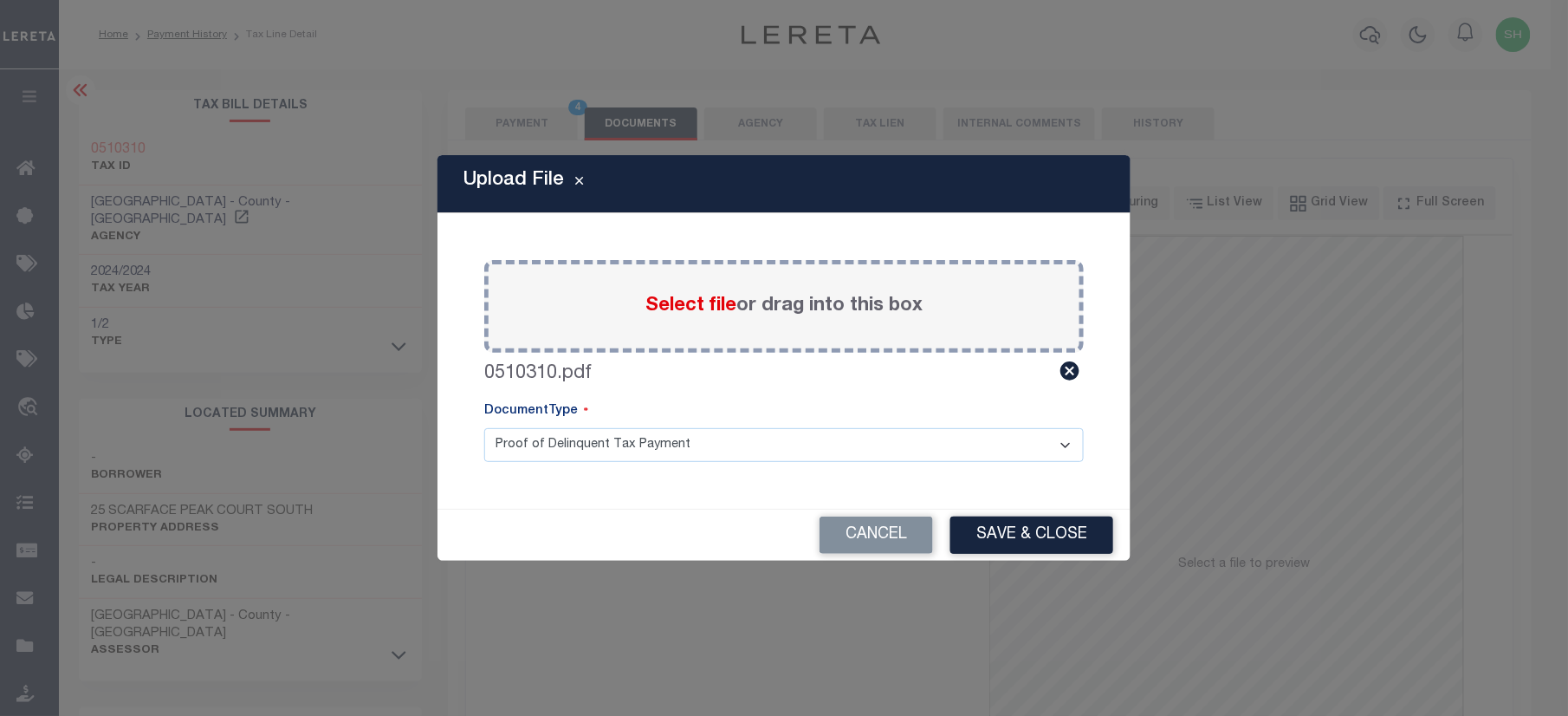
drag, startPoint x: 496, startPoint y: 440, endPoint x: 520, endPoint y: 459, distance: 30.6
click at [496, 440] on select "Proof of Delinquent Tax Payment" at bounding box center [784, 445] width 600 height 33
click at [484, 428] on select "Proof of Delinquent Tax Payment" at bounding box center [784, 445] width 600 height 33
click at [1042, 535] on button "Save & Close" at bounding box center [1032, 535] width 163 height 37
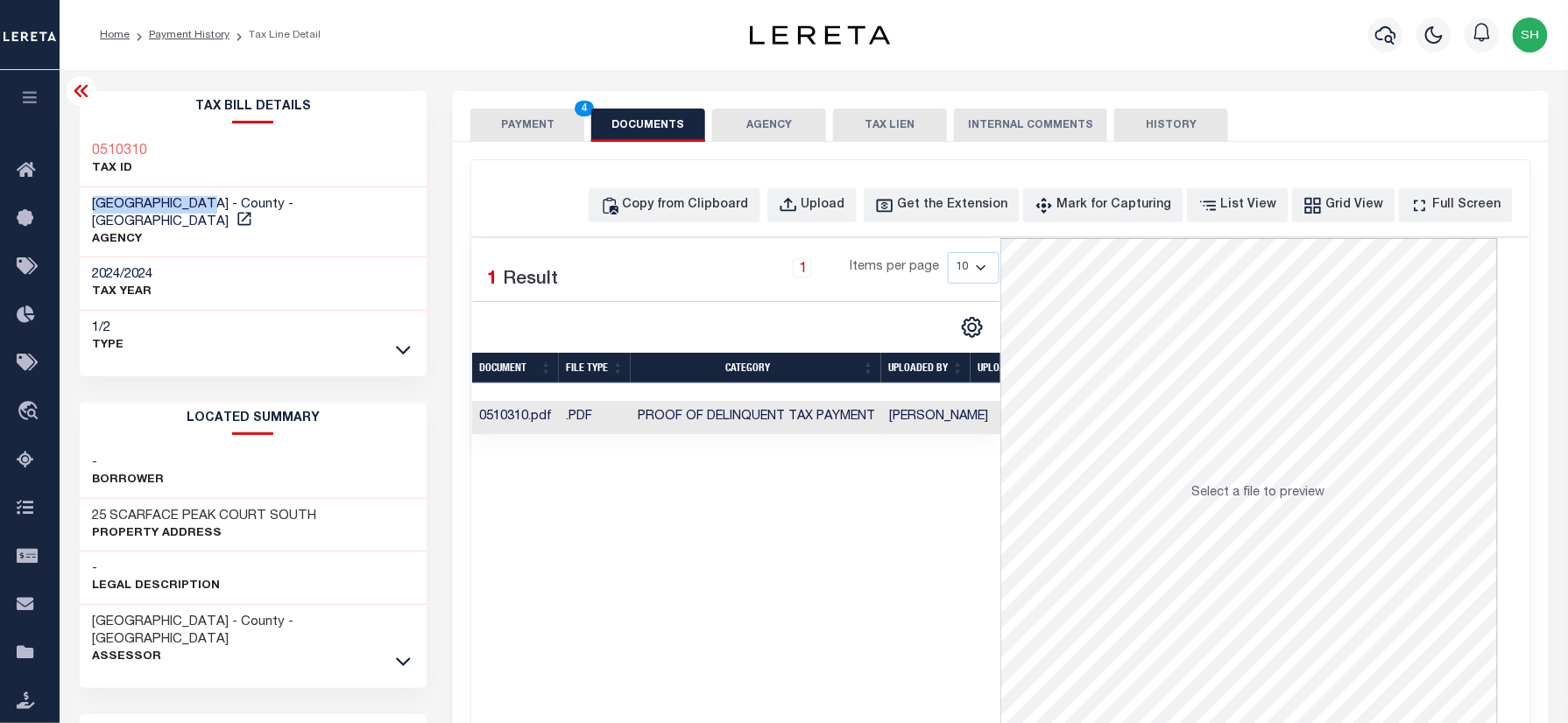
drag, startPoint x: 77, startPoint y: 200, endPoint x: 217, endPoint y: 201, distance: 140.0
click at [217, 201] on div "Tax Bill Details 0510310 TAX ID AGENCY" at bounding box center [253, 656] width 374 height 1130
copy span "[GEOGRAPHIC_DATA]"
click at [529, 121] on button "PAYMENT 4" at bounding box center [527, 125] width 114 height 34
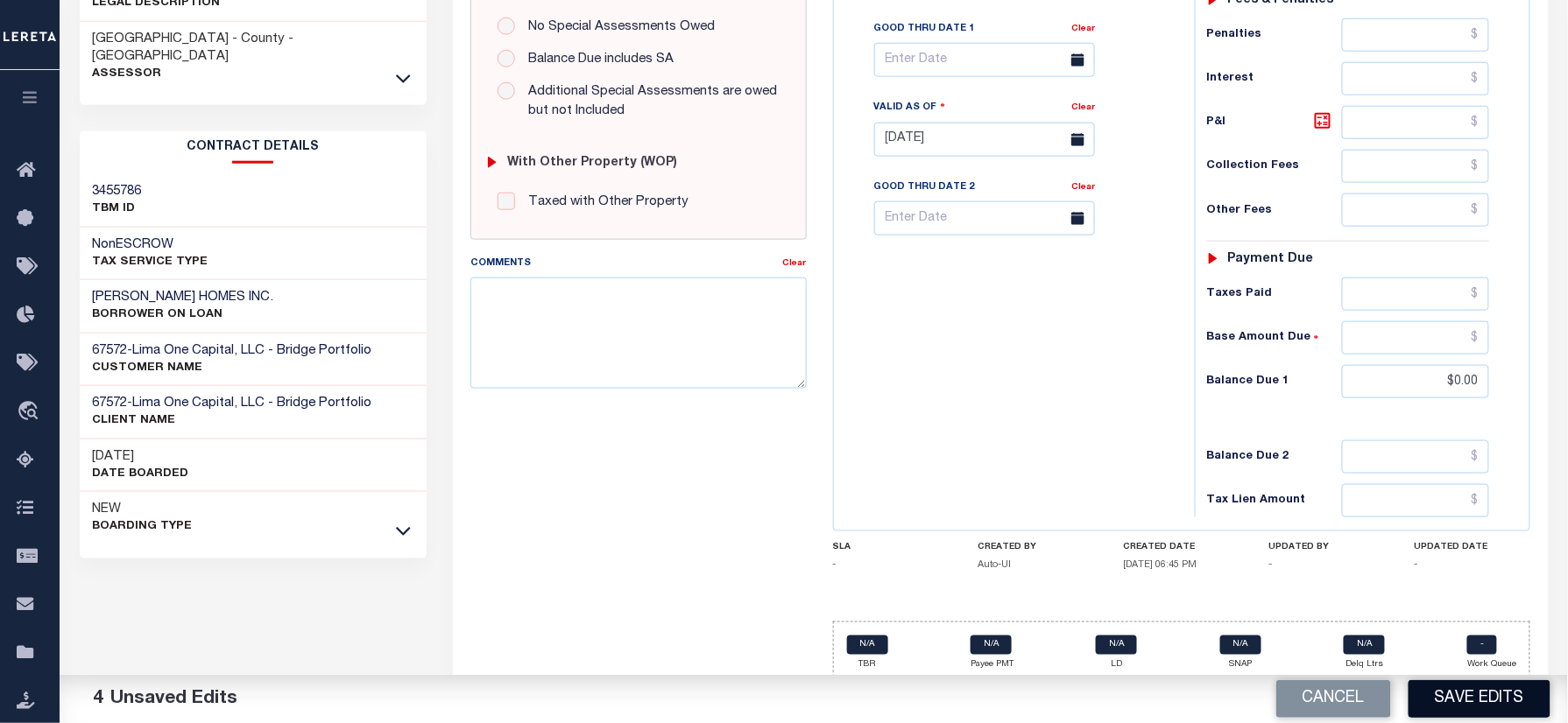
click at [1442, 690] on button "Save Edits" at bounding box center [1479, 699] width 142 height 38
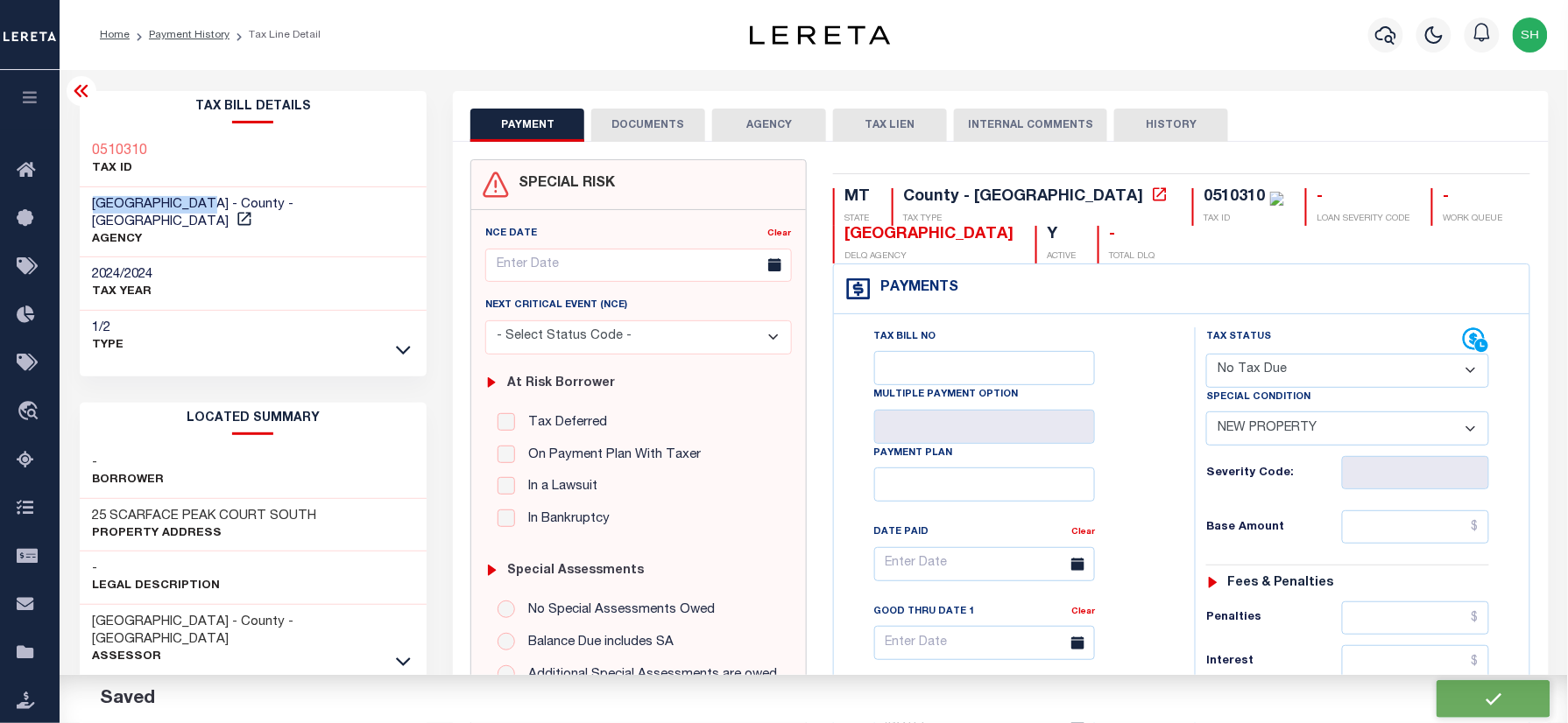
checkbox input "false"
type input "$0"
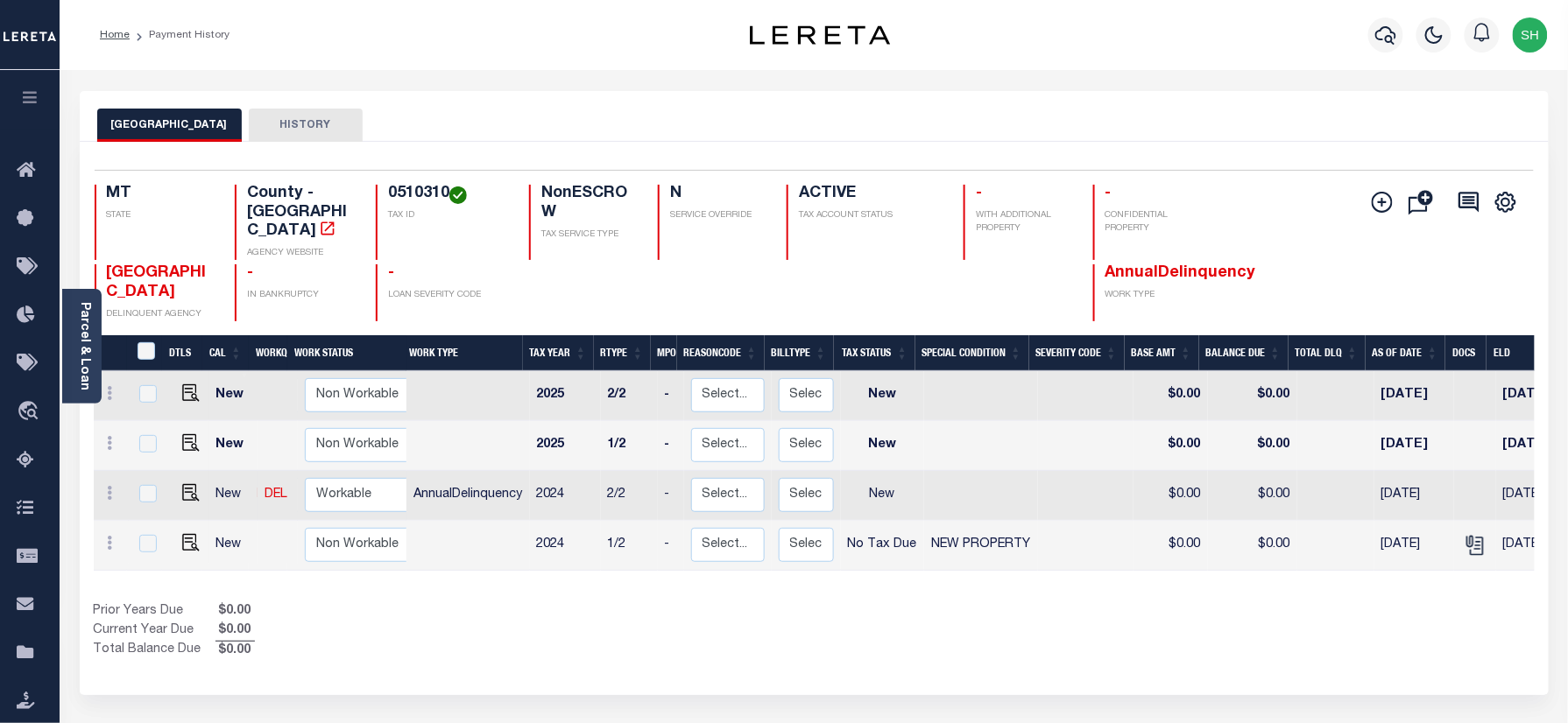
click at [176, 488] on link at bounding box center [187, 494] width 26 height 12
checkbox input "true"
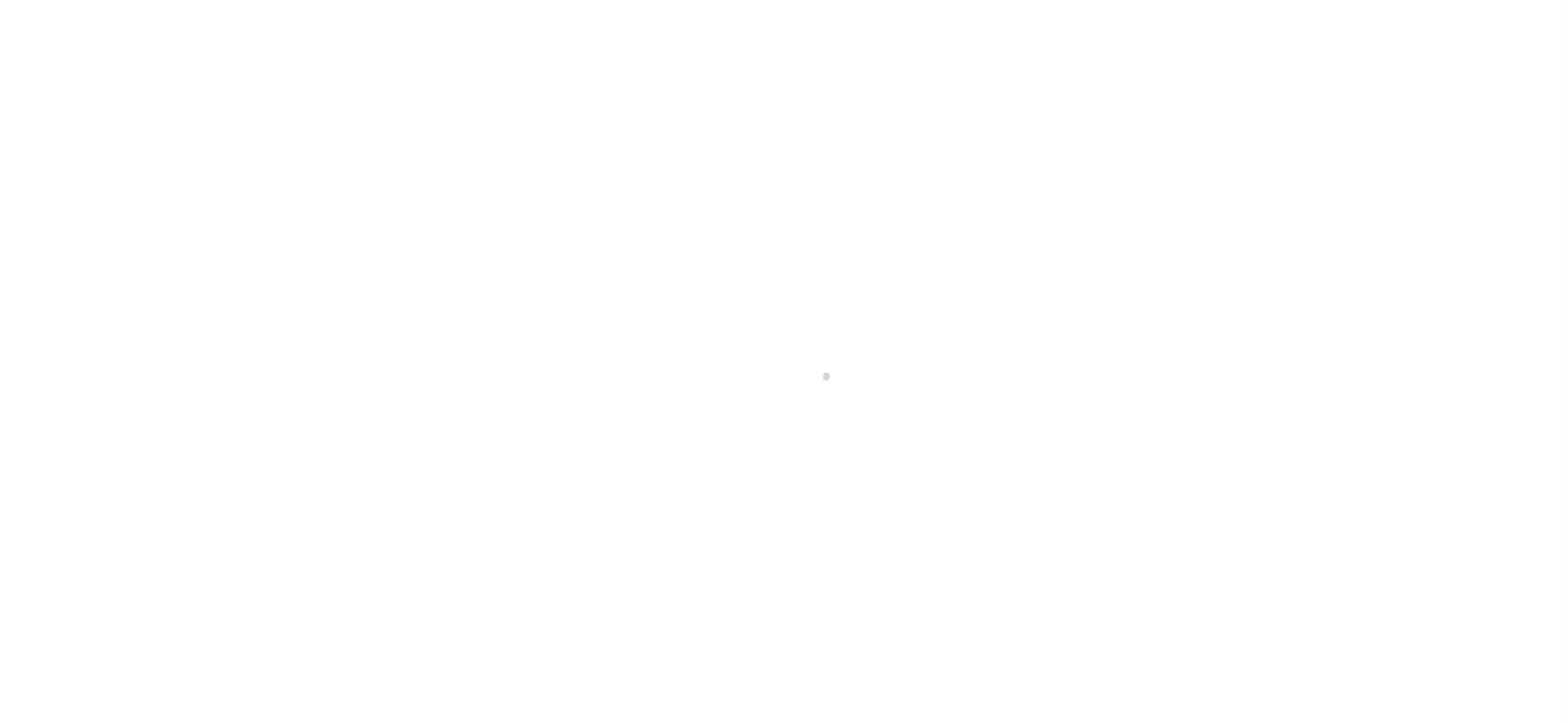
checkbox input "false"
type input "[DATE]"
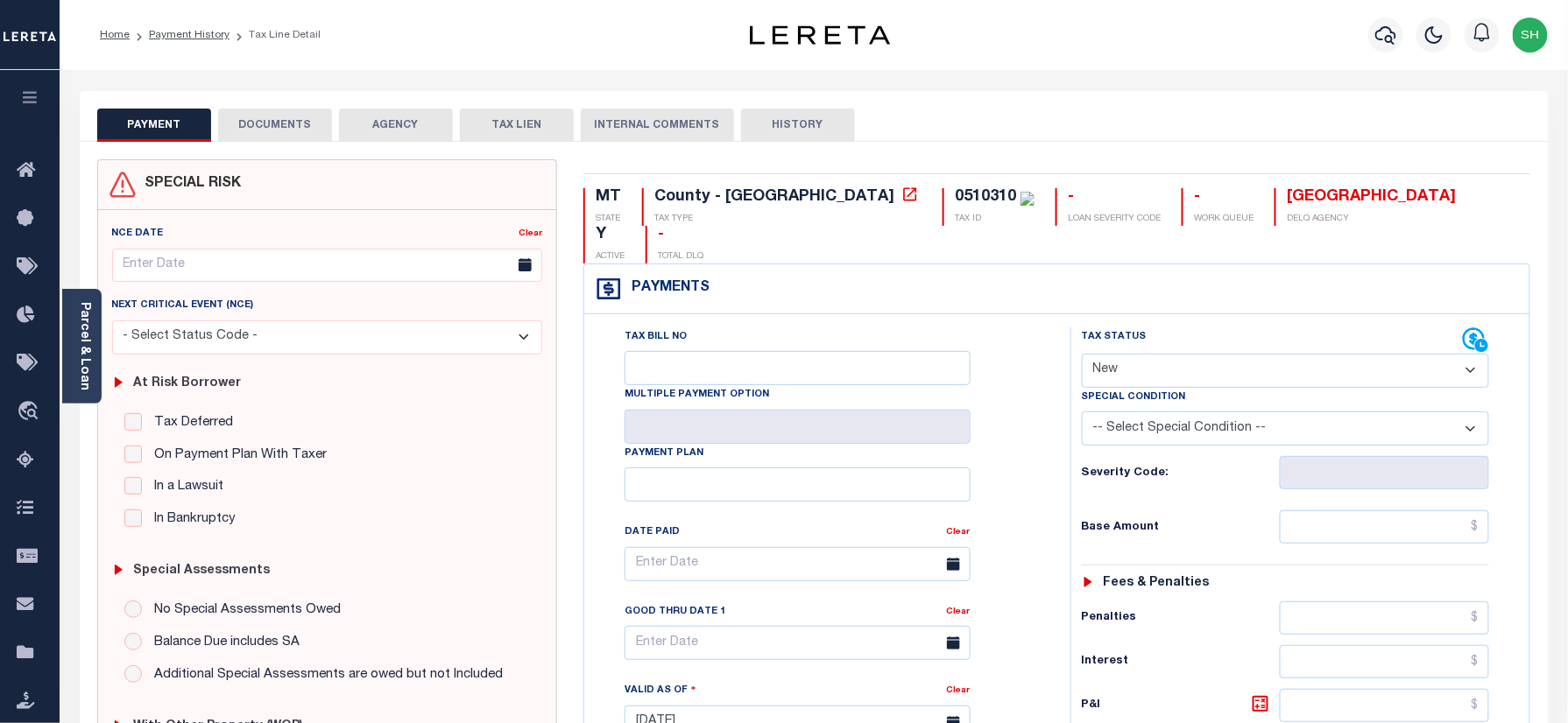
click at [1186, 354] on select "- Select Status Code - Open Due/Unpaid Paid Incomplete No Tax Due Internal Refu…" at bounding box center [1285, 371] width 408 height 34
select select "NTX"
click at [1082, 354] on select "- Select Status Code - Open Due/Unpaid Paid Incomplete No Tax Due Internal Refu…" at bounding box center [1285, 371] width 408 height 34
type input "[DATE]"
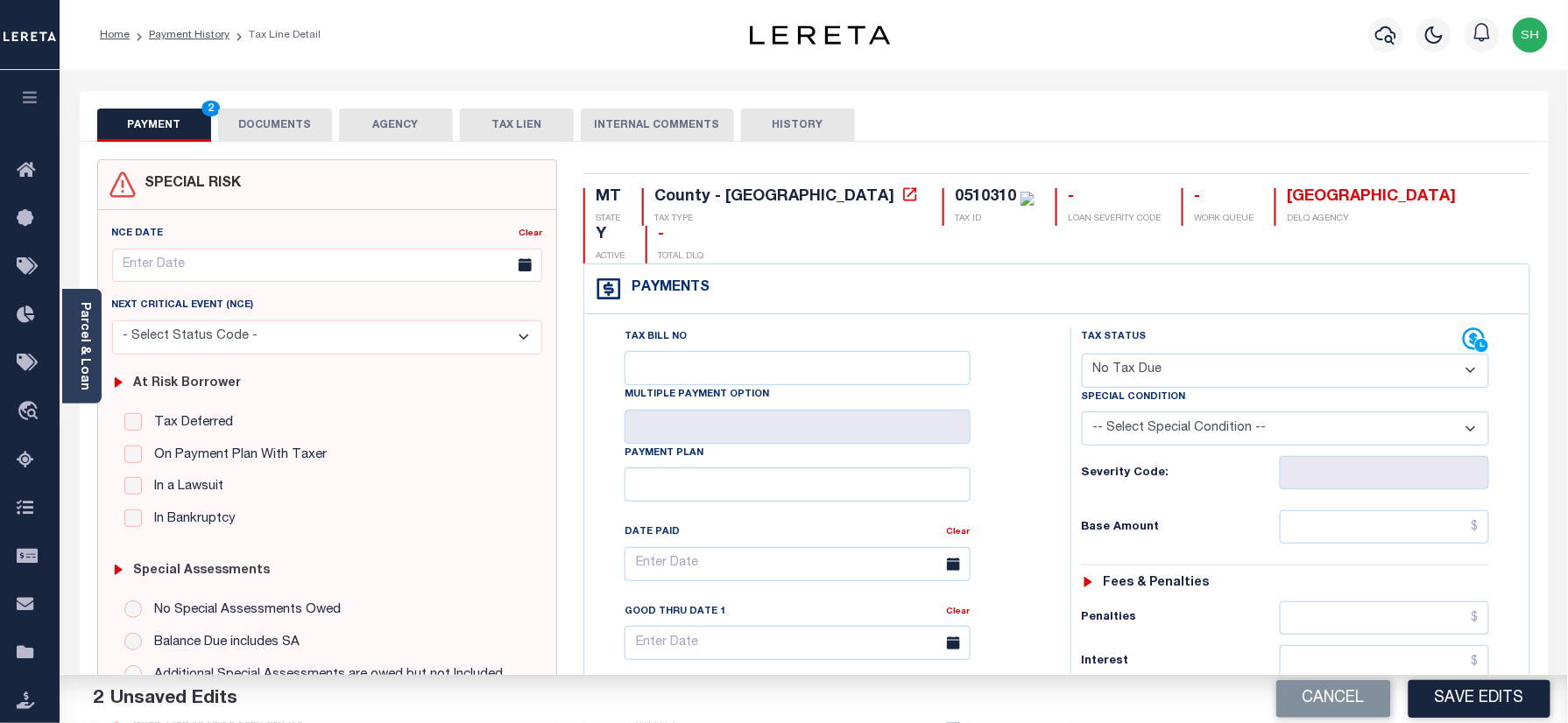
click at [1225, 412] on select "-- Select Special Condition -- 3RD PARTY TAX LIEN AGENCY TAX LIEN (A.K.A Inside…" at bounding box center [1285, 428] width 408 height 34
select select "7"
click at [1082, 412] on select "-- Select Special Condition -- 3RD PARTY TAX LIEN AGENCY TAX LIEN (A.K.A Inside…" at bounding box center [1285, 428] width 408 height 34
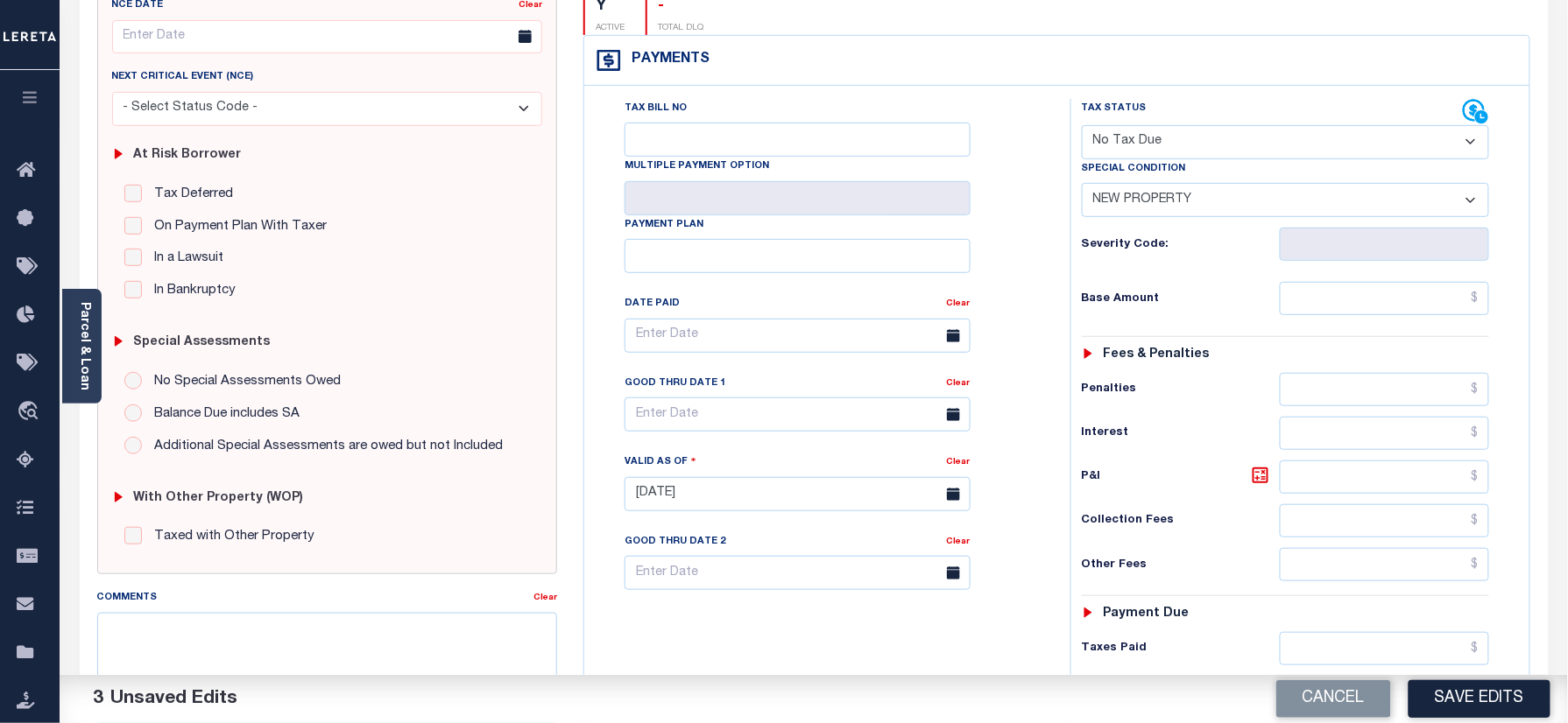
scroll to position [575, 0]
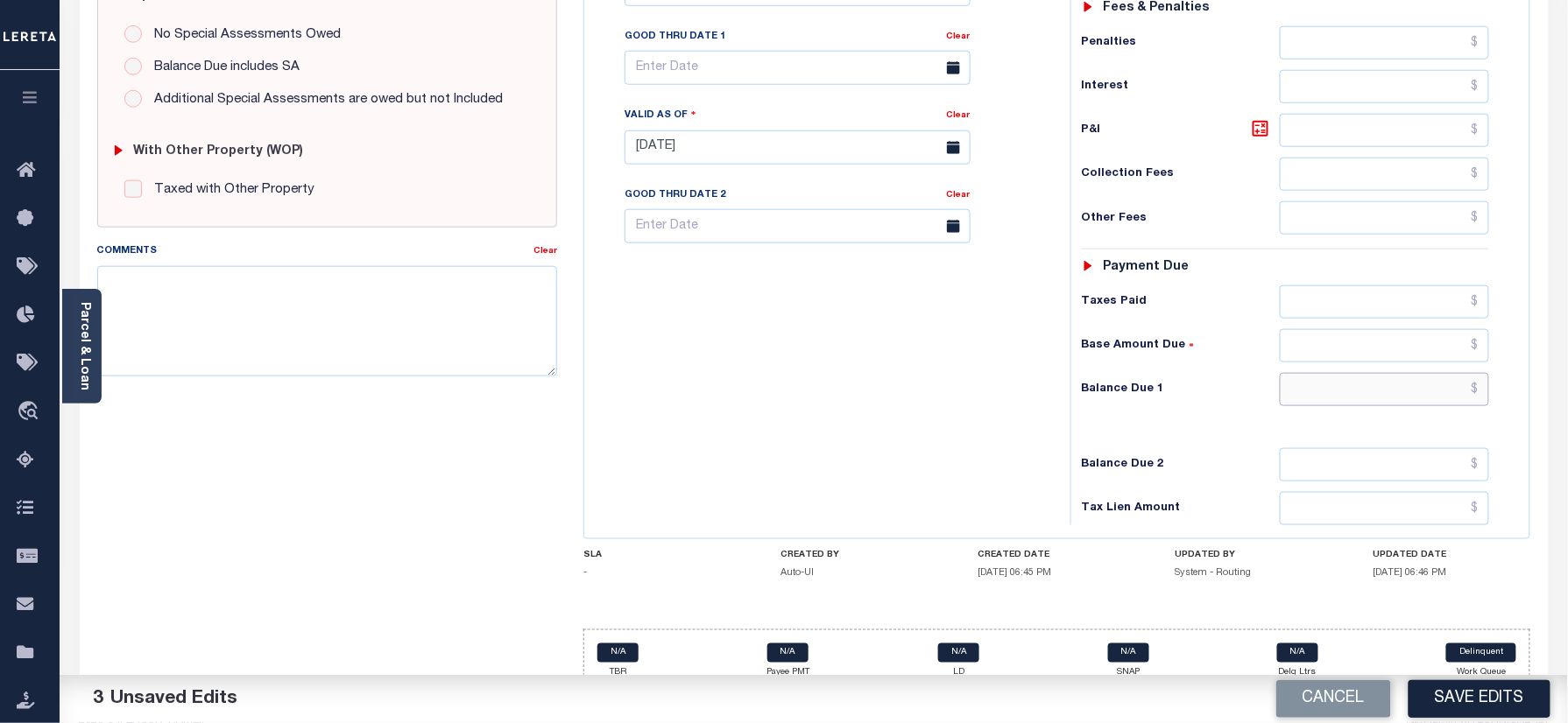
click at [1423, 373] on input "text" at bounding box center [1384, 390] width 210 height 34
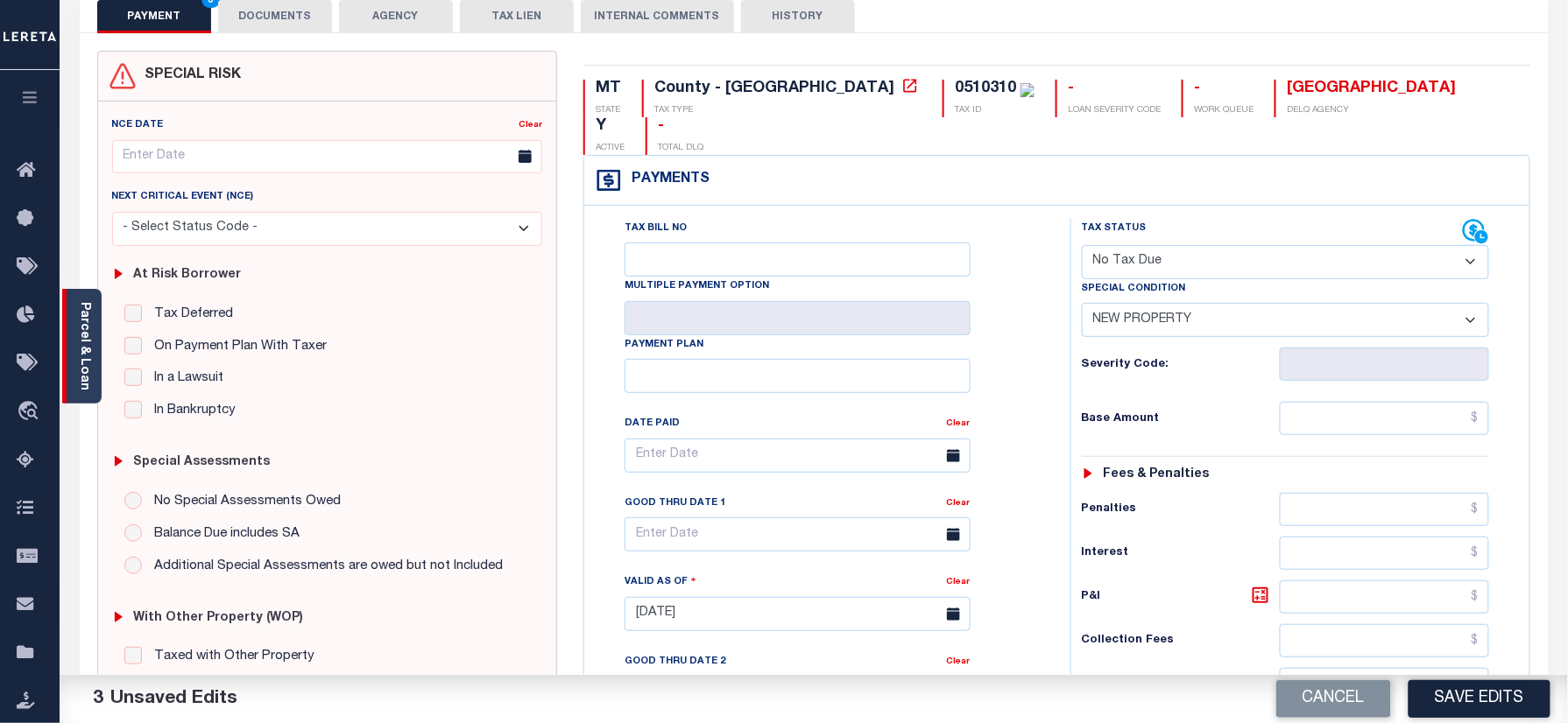
type input "$0.00"
click at [88, 362] on link "Parcel & Loan" at bounding box center [84, 345] width 12 height 88
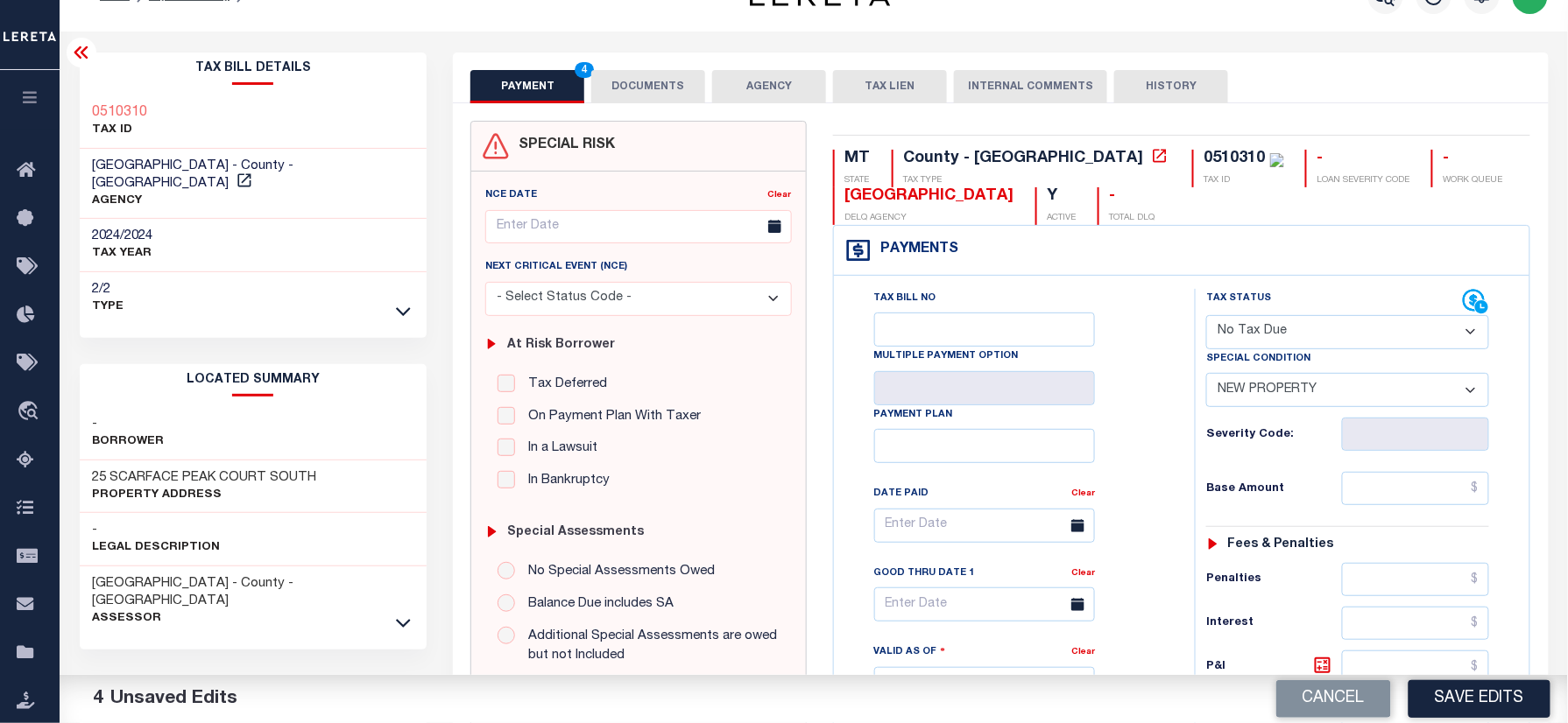
scroll to position [0, 0]
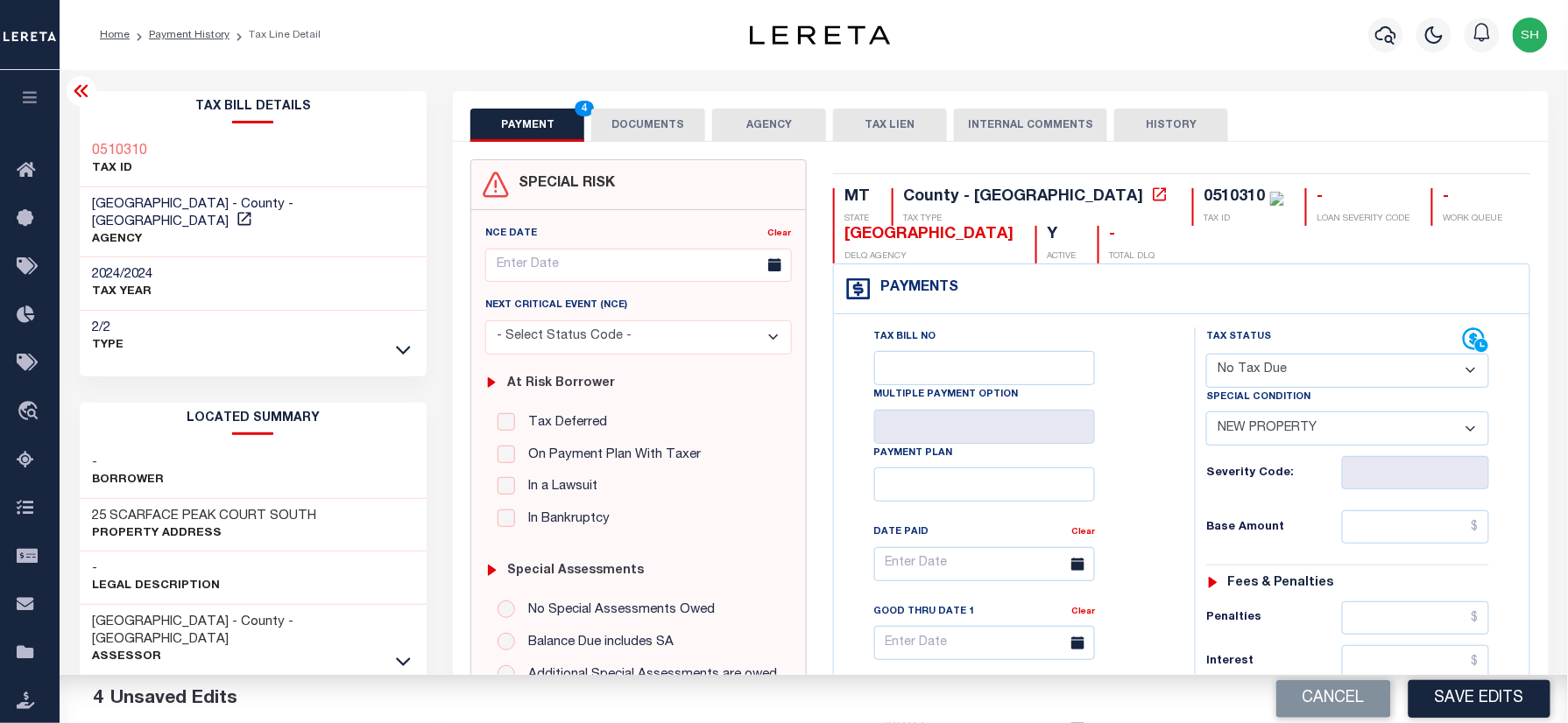
click at [70, 127] on div "Tax Bill Details 0510310 TAX ID AGENCY" at bounding box center [253, 707] width 374 height 1233
copy h3 "0510310"
drag, startPoint x: 668, startPoint y: 119, endPoint x: 667, endPoint y: 128, distance: 9.1
click at [667, 119] on button "DOCUMENTS" at bounding box center [648, 125] width 114 height 34
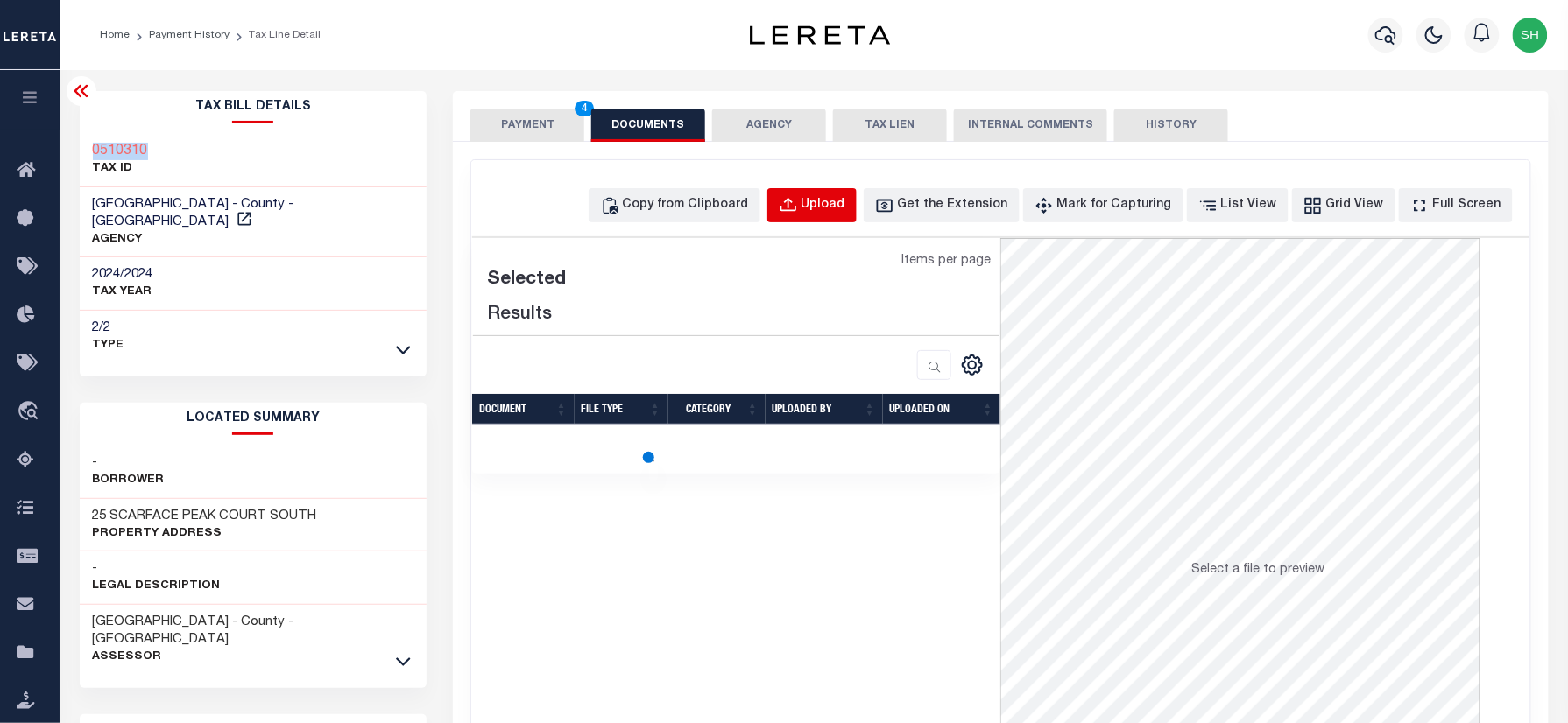
click at [846, 205] on div "Upload" at bounding box center [824, 205] width 44 height 19
select select "POP"
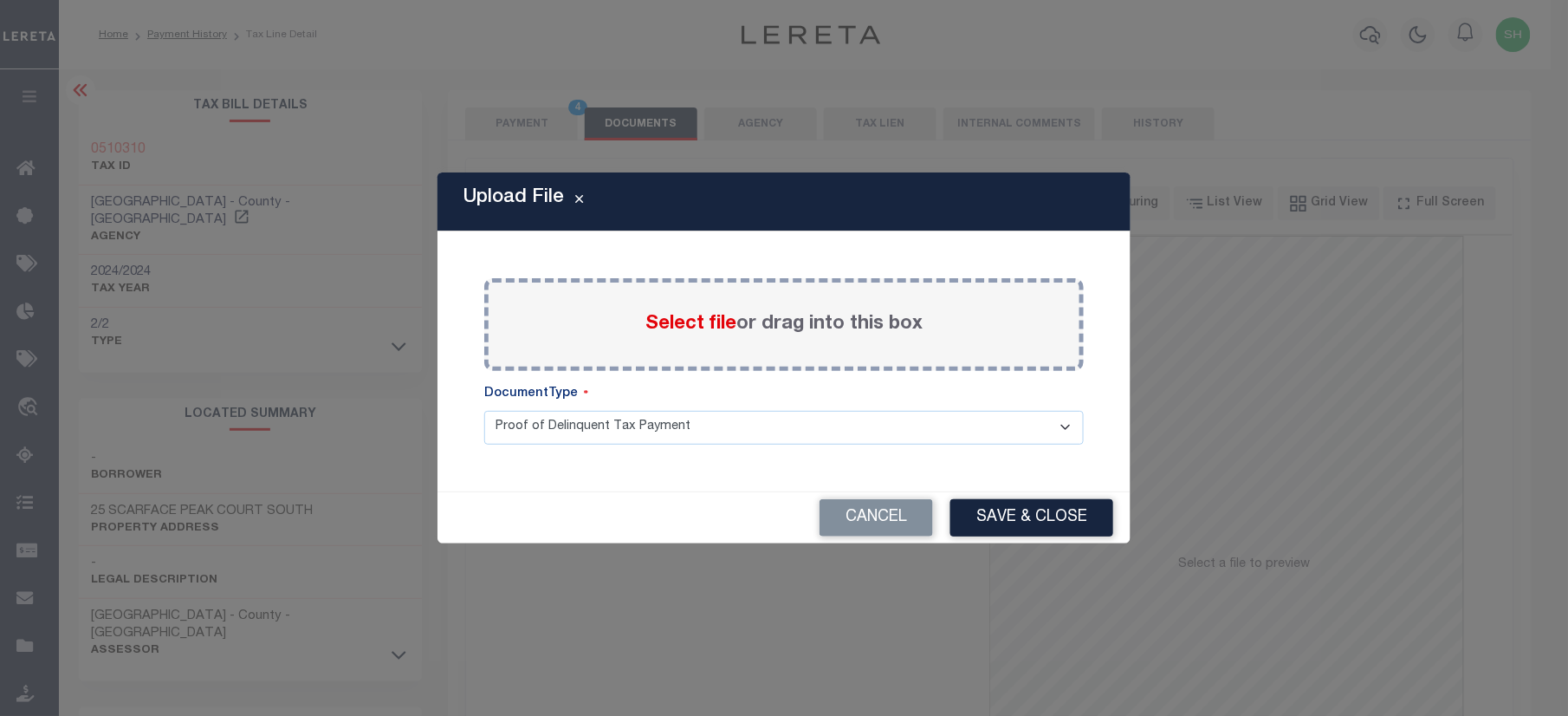
click at [682, 321] on span "Select file" at bounding box center [691, 323] width 91 height 19
click at [0, 0] on input "Select file or drag into this box" at bounding box center [0, 0] width 0 height 0
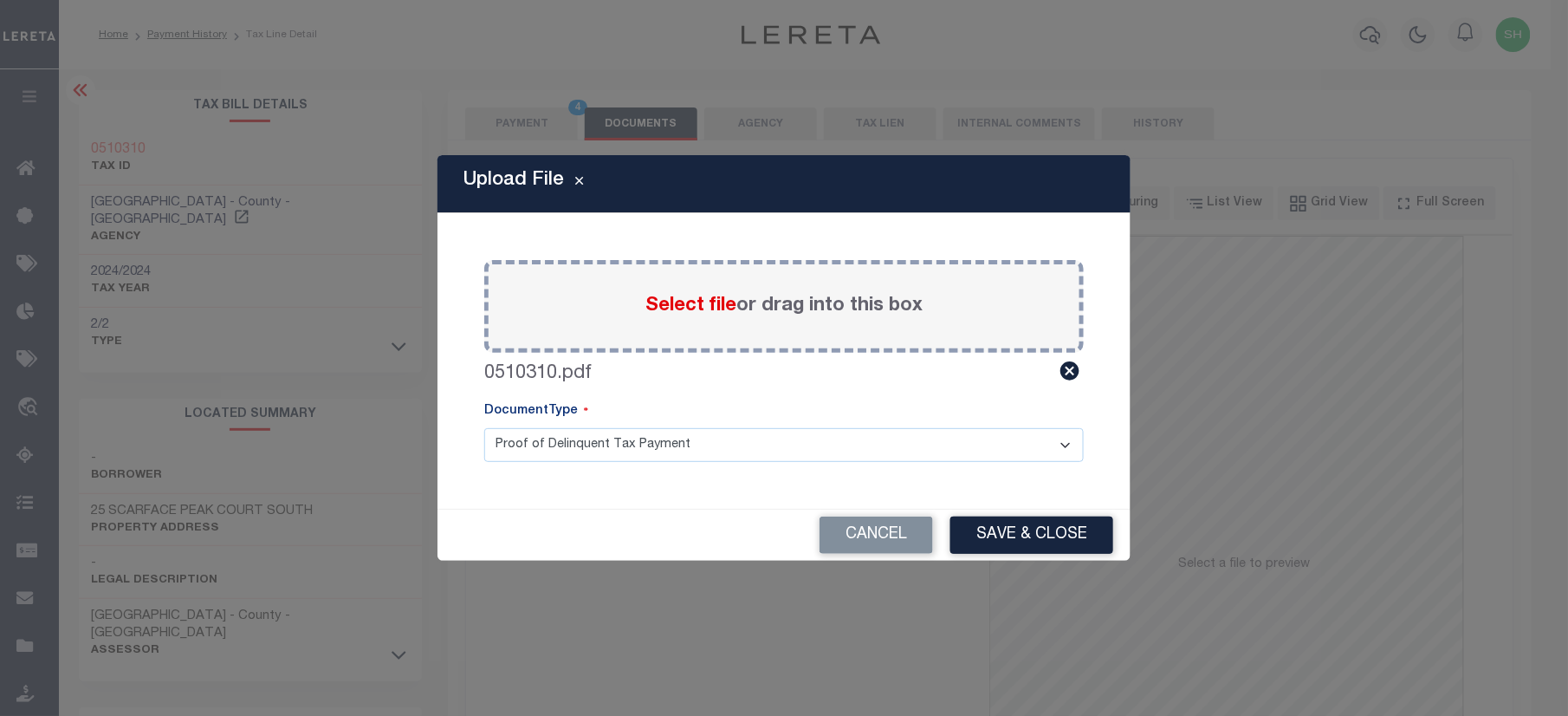
drag, startPoint x: 1034, startPoint y: 528, endPoint x: 1541, endPoint y: 574, distance: 509.1
click at [1054, 538] on button "Save & Close" at bounding box center [1032, 535] width 163 height 37
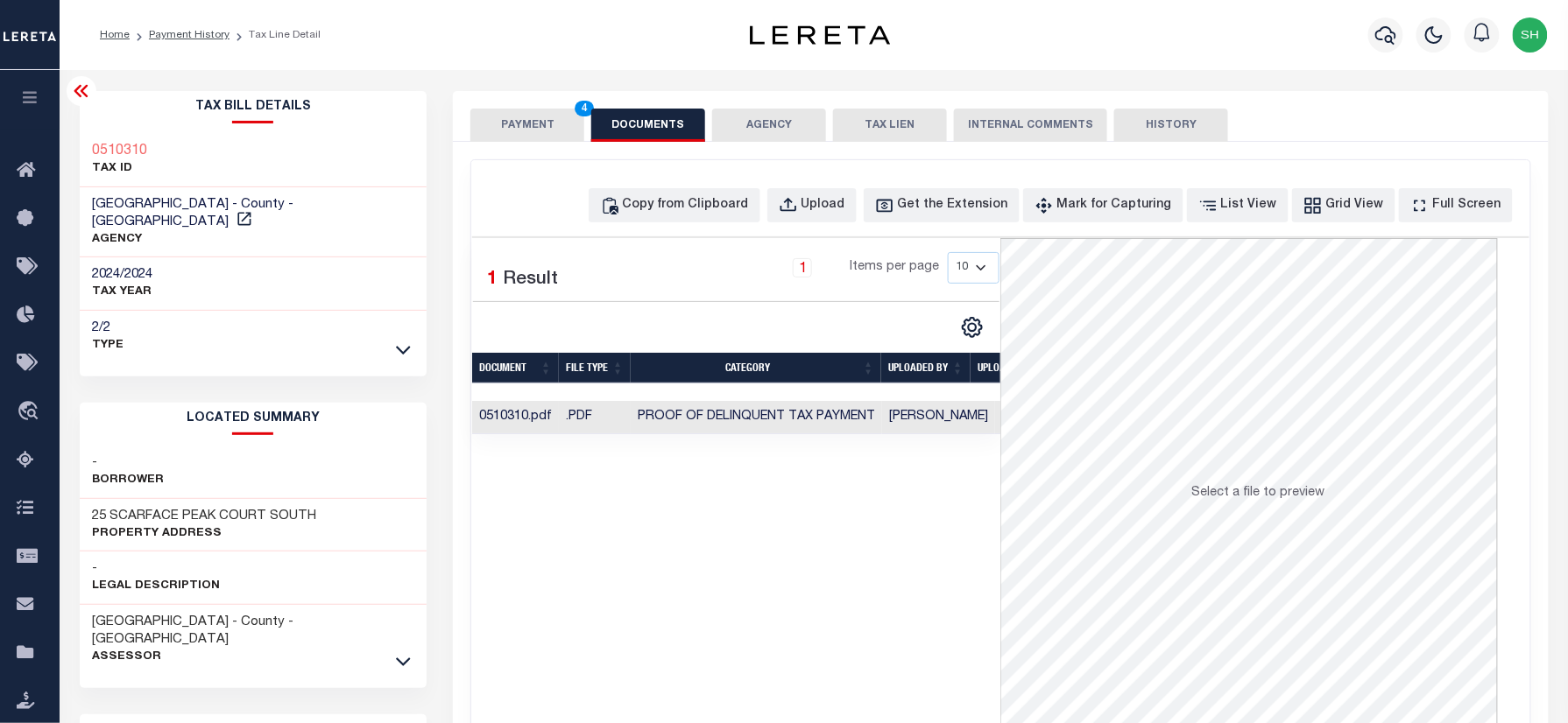
click at [515, 127] on button "PAYMENT 4" at bounding box center [527, 125] width 114 height 34
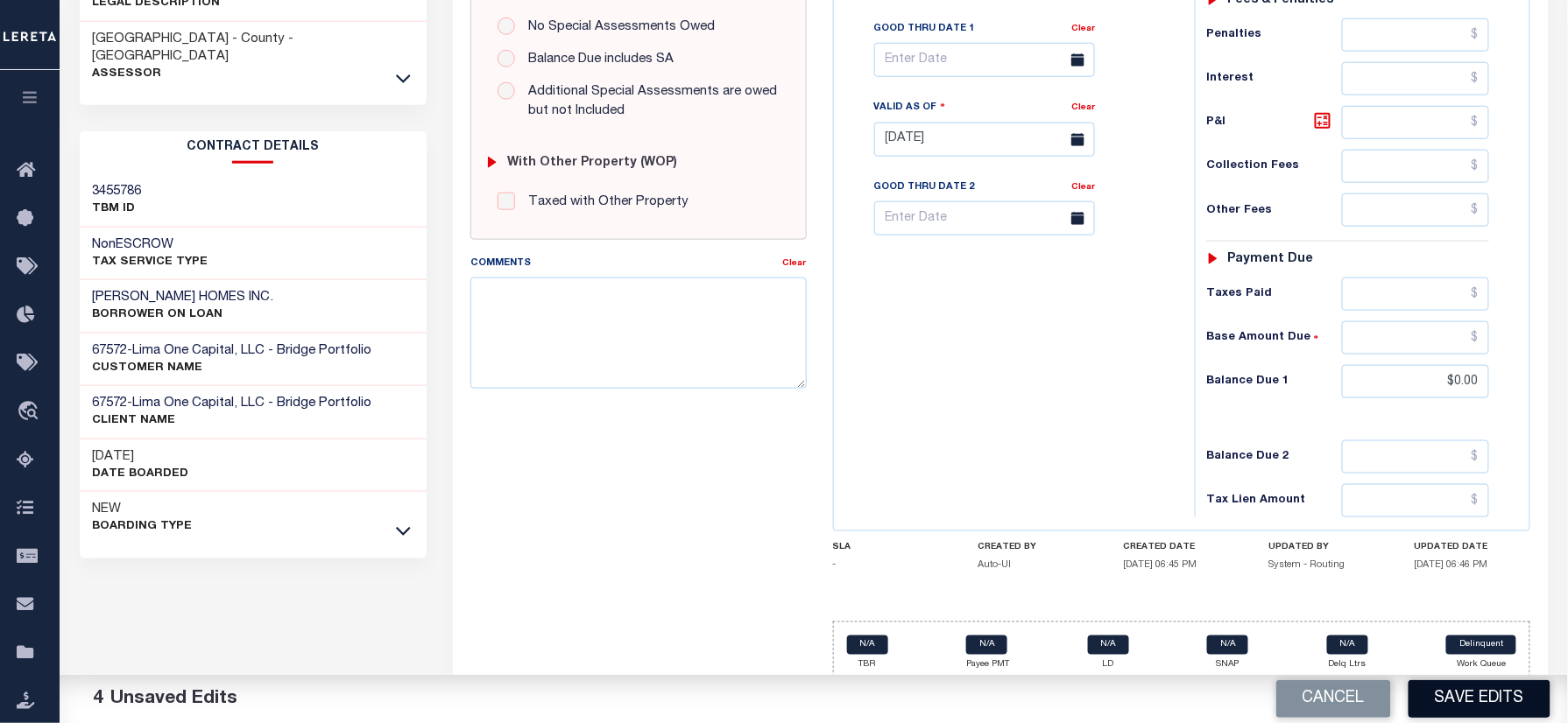
click at [1468, 697] on button "Save Edits" at bounding box center [1479, 699] width 142 height 38
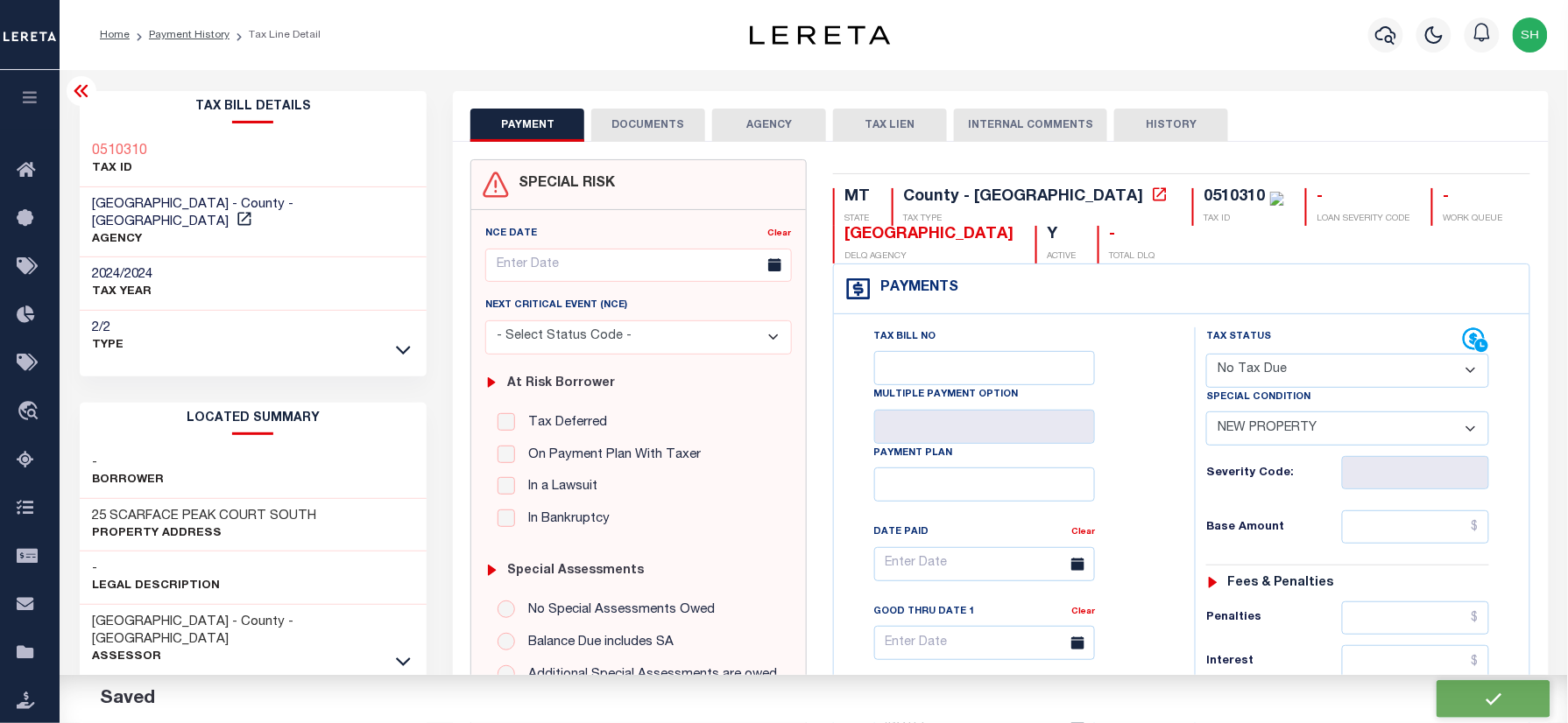
checkbox input "false"
type input "$0"
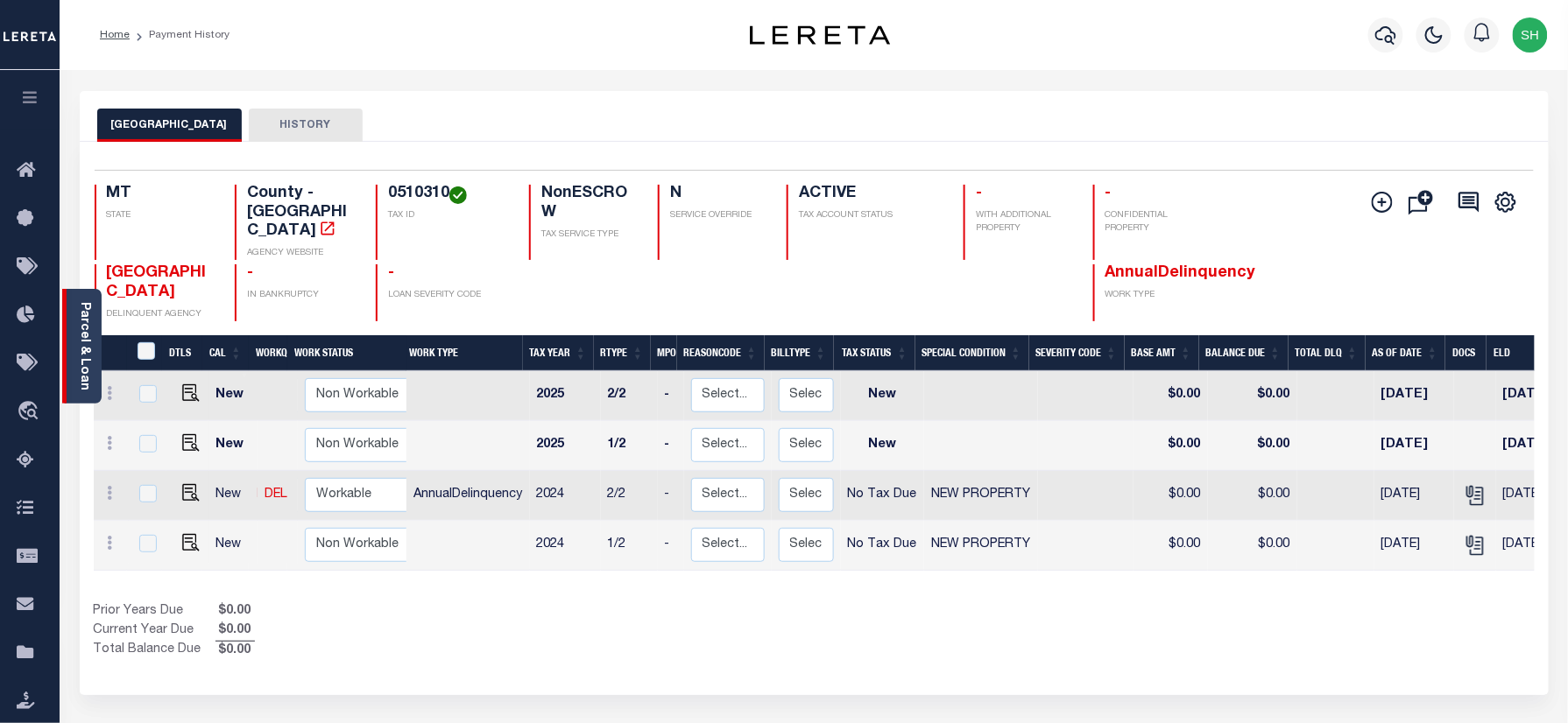
click at [70, 327] on div "Parcel & Loan" at bounding box center [82, 346] width 40 height 115
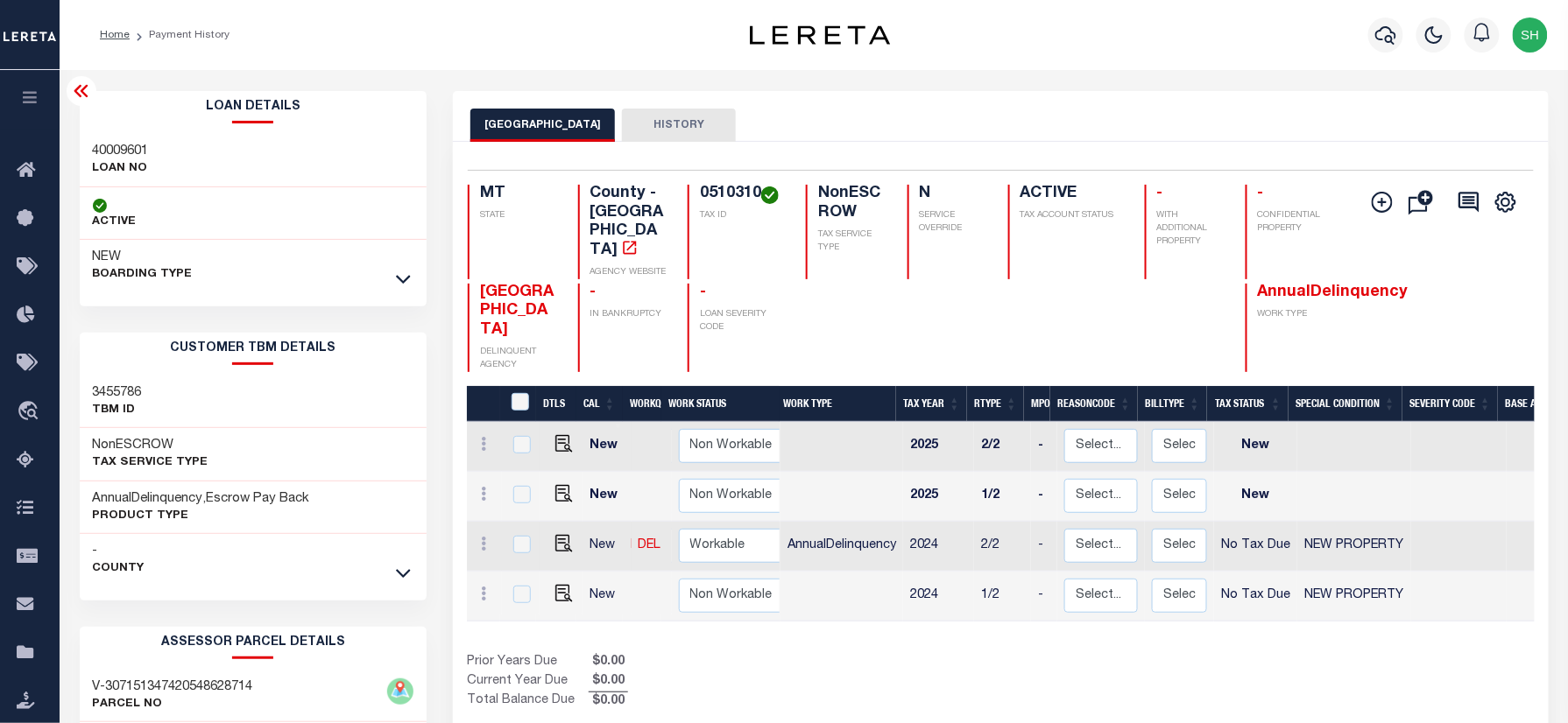
click at [98, 141] on div "40009601 LOAN NO" at bounding box center [253, 161] width 347 height 54
copy h3 "40009601"
